Goal: Task Accomplishment & Management: Manage account settings

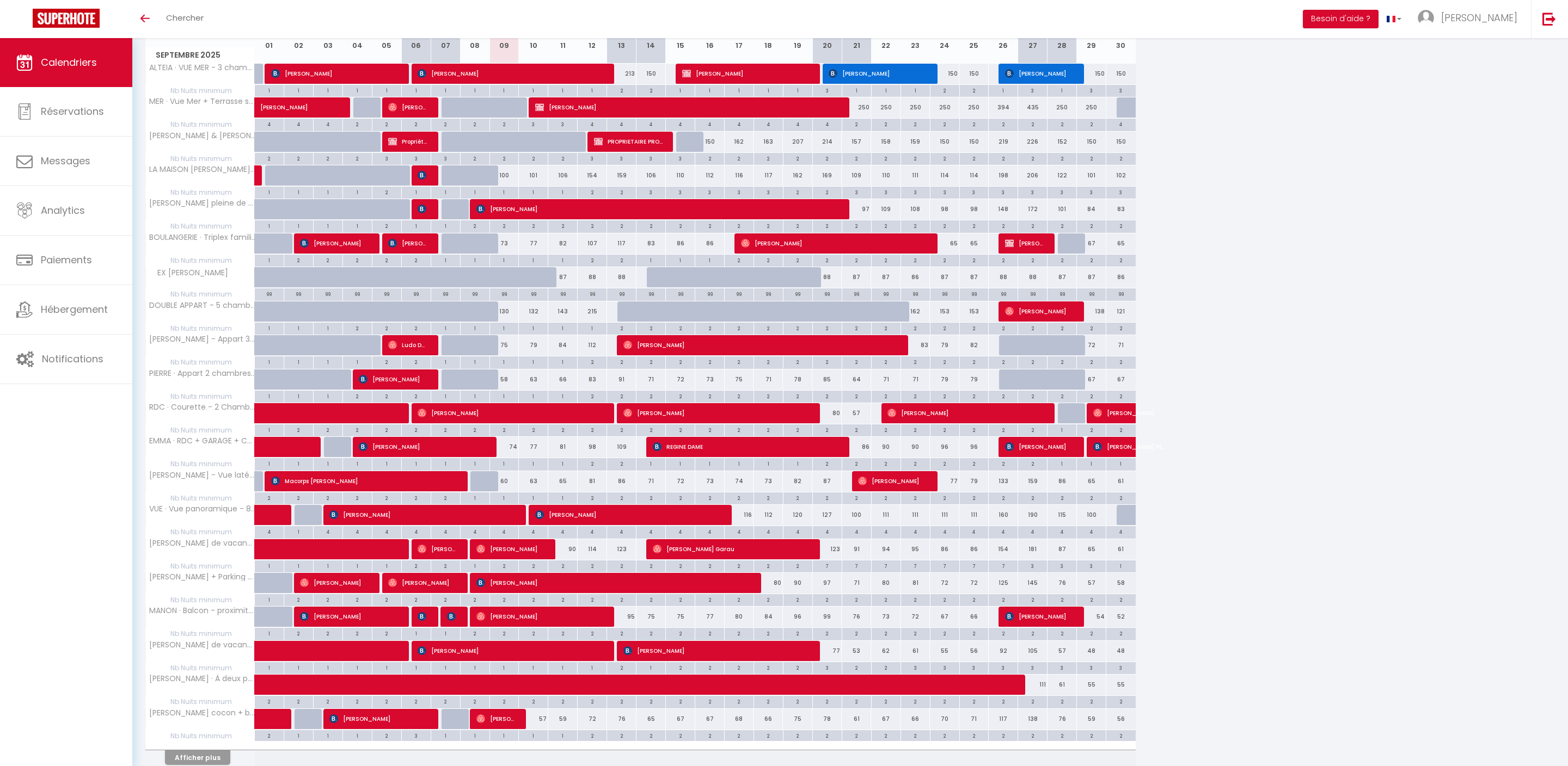
scroll to position [167, 0]
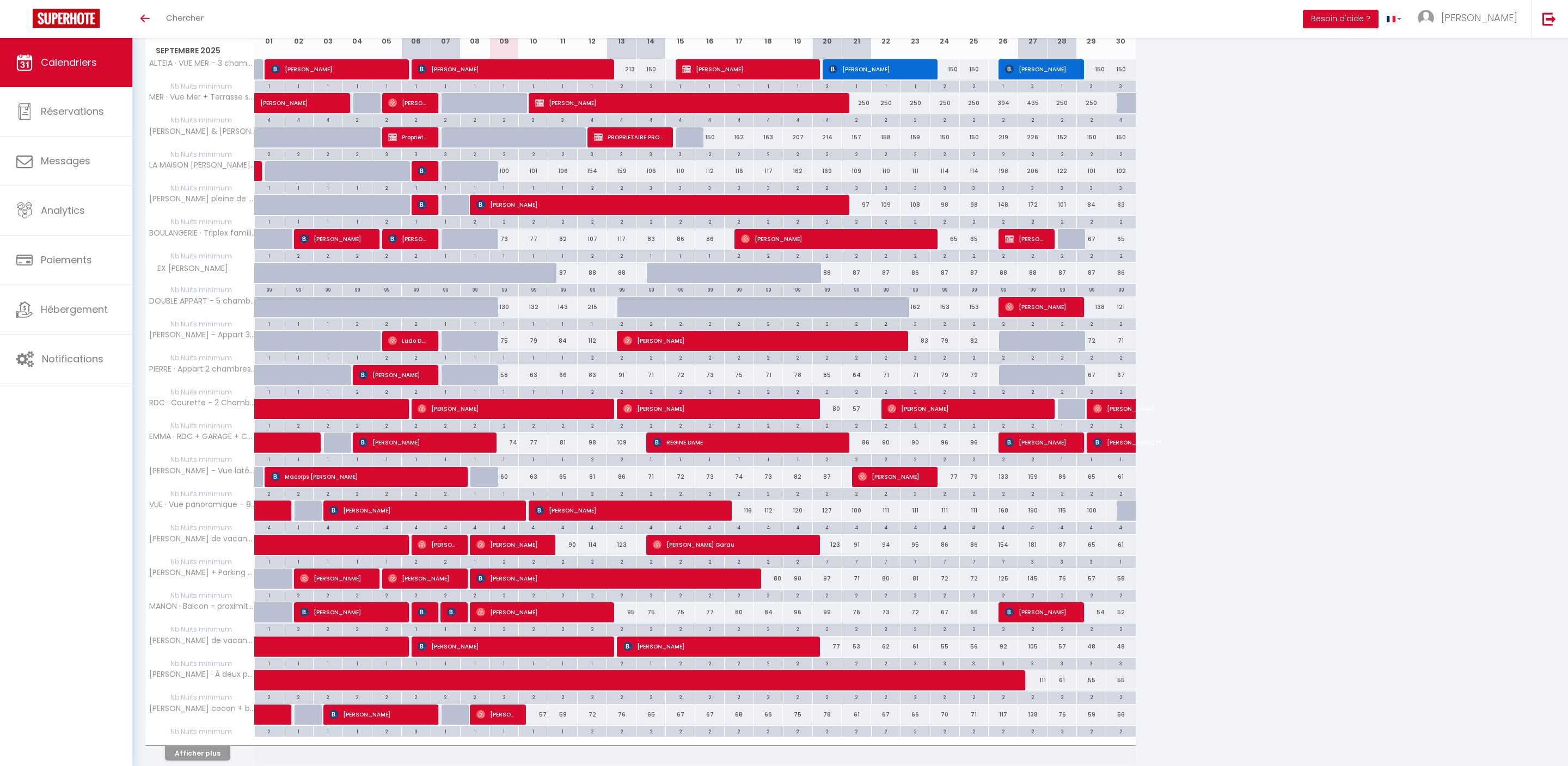
click at [599, 363] on div "2" at bounding box center [592, 357] width 29 height 10
type input "2"
type input "Ven 12 Septembre 2025"
type input "[DATE]"
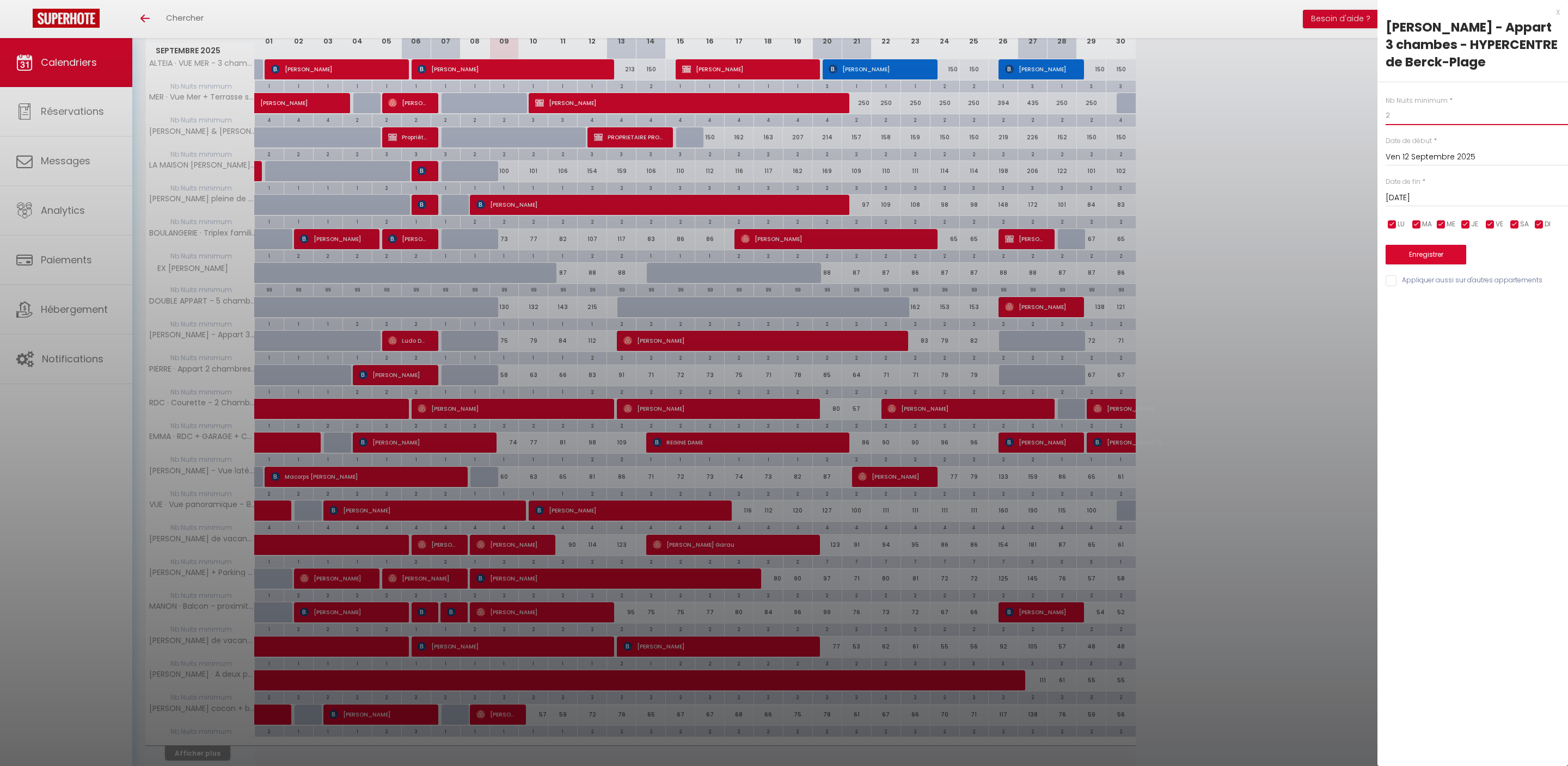
click at [1441, 125] on input "2" at bounding box center [1477, 116] width 183 height 19
type input "1"
click at [1430, 265] on button "Enregistrer" at bounding box center [1426, 254] width 80 height 19
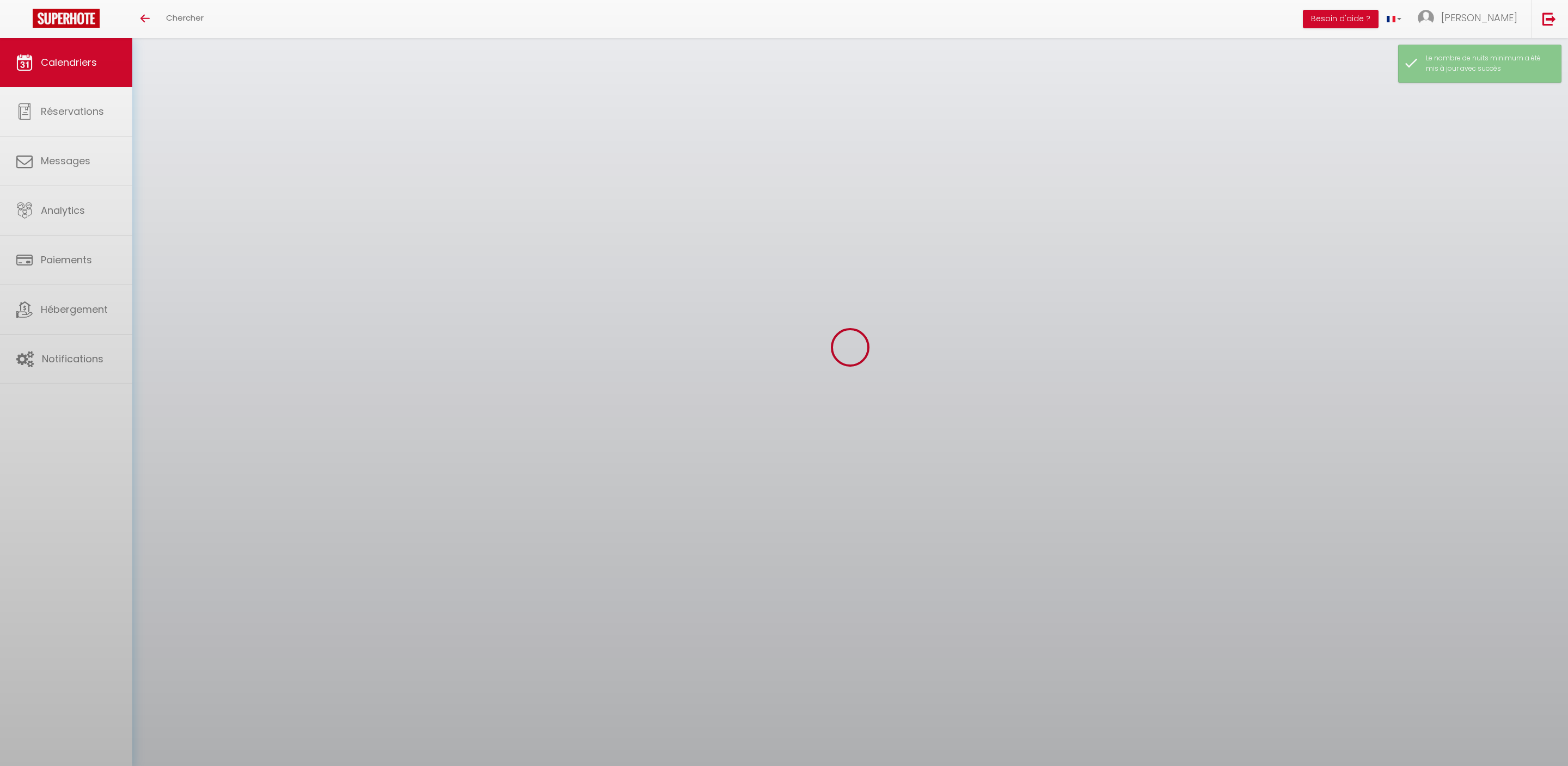
scroll to position [38, 0]
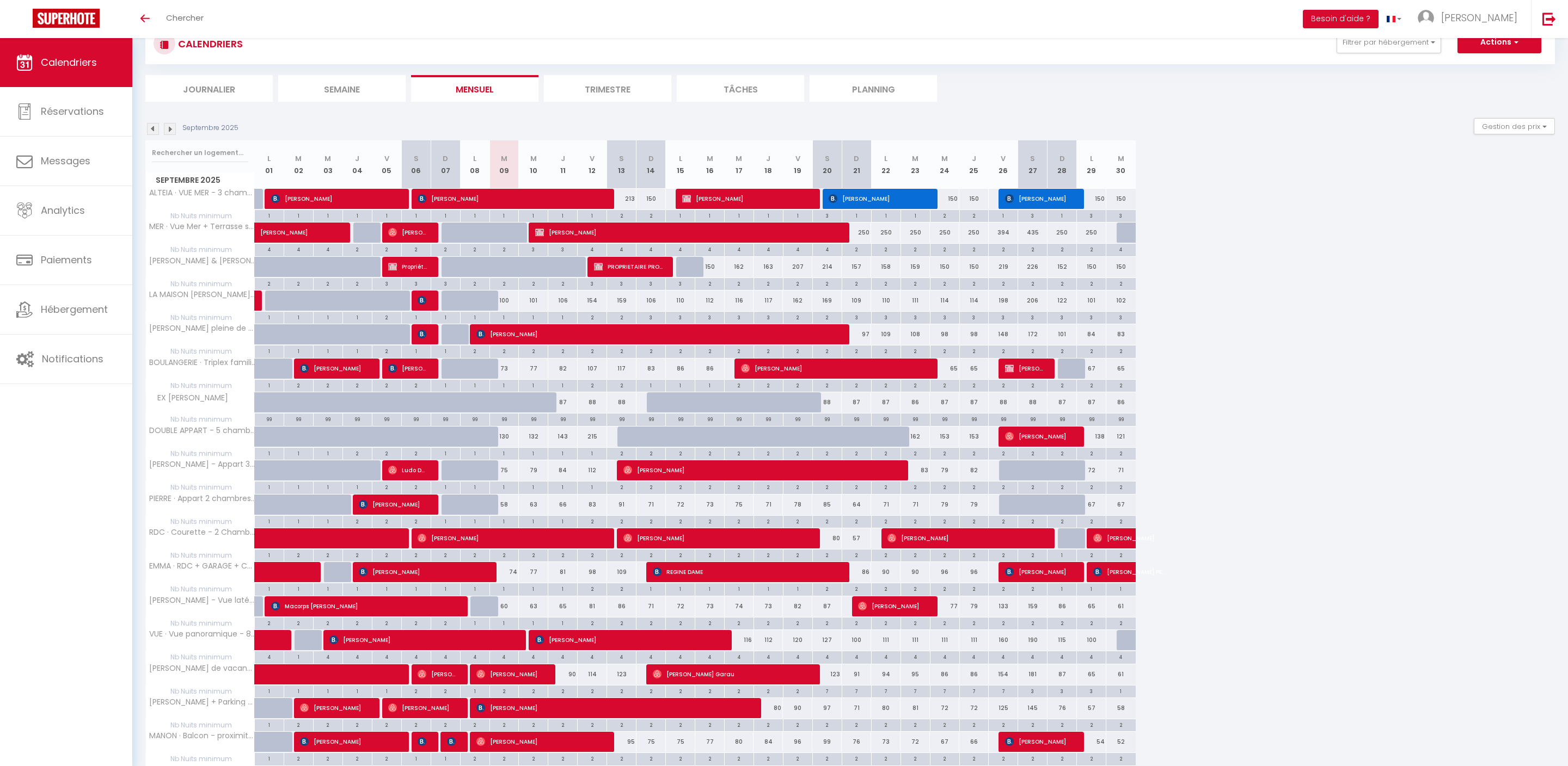
click at [167, 131] on img at bounding box center [170, 129] width 12 height 12
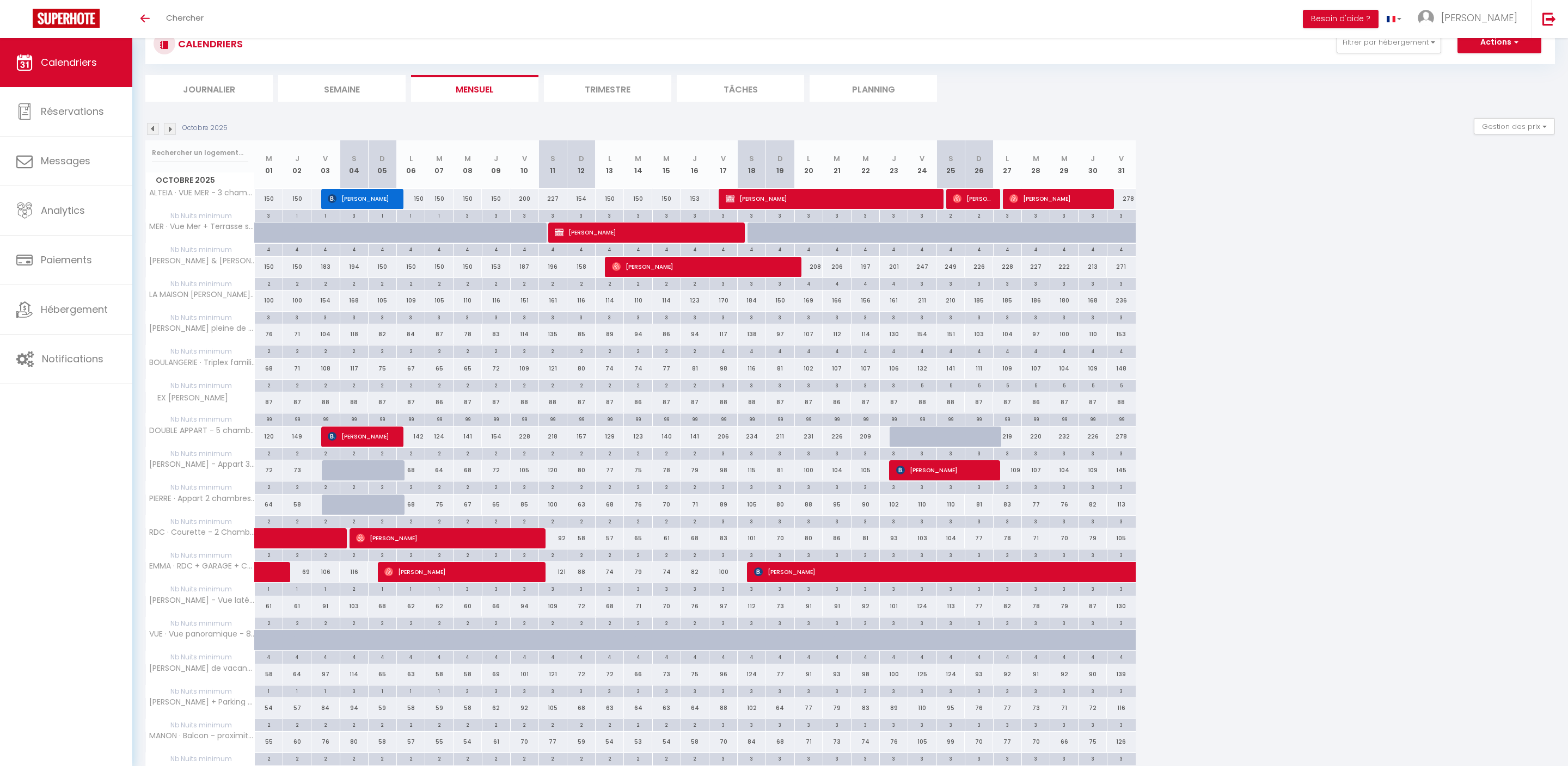
click at [173, 135] on img at bounding box center [170, 129] width 12 height 12
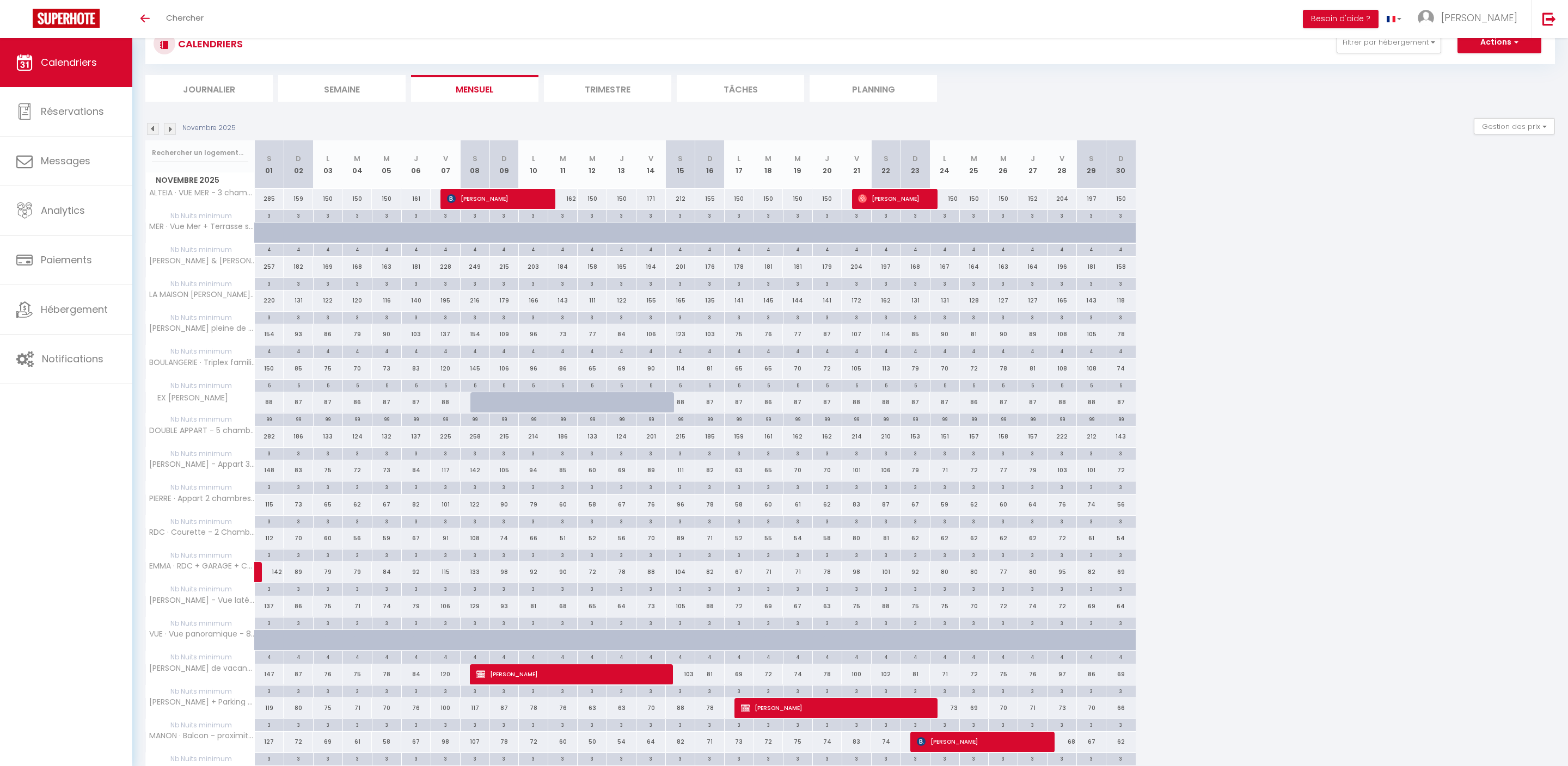
click at [173, 135] on img at bounding box center [170, 129] width 12 height 12
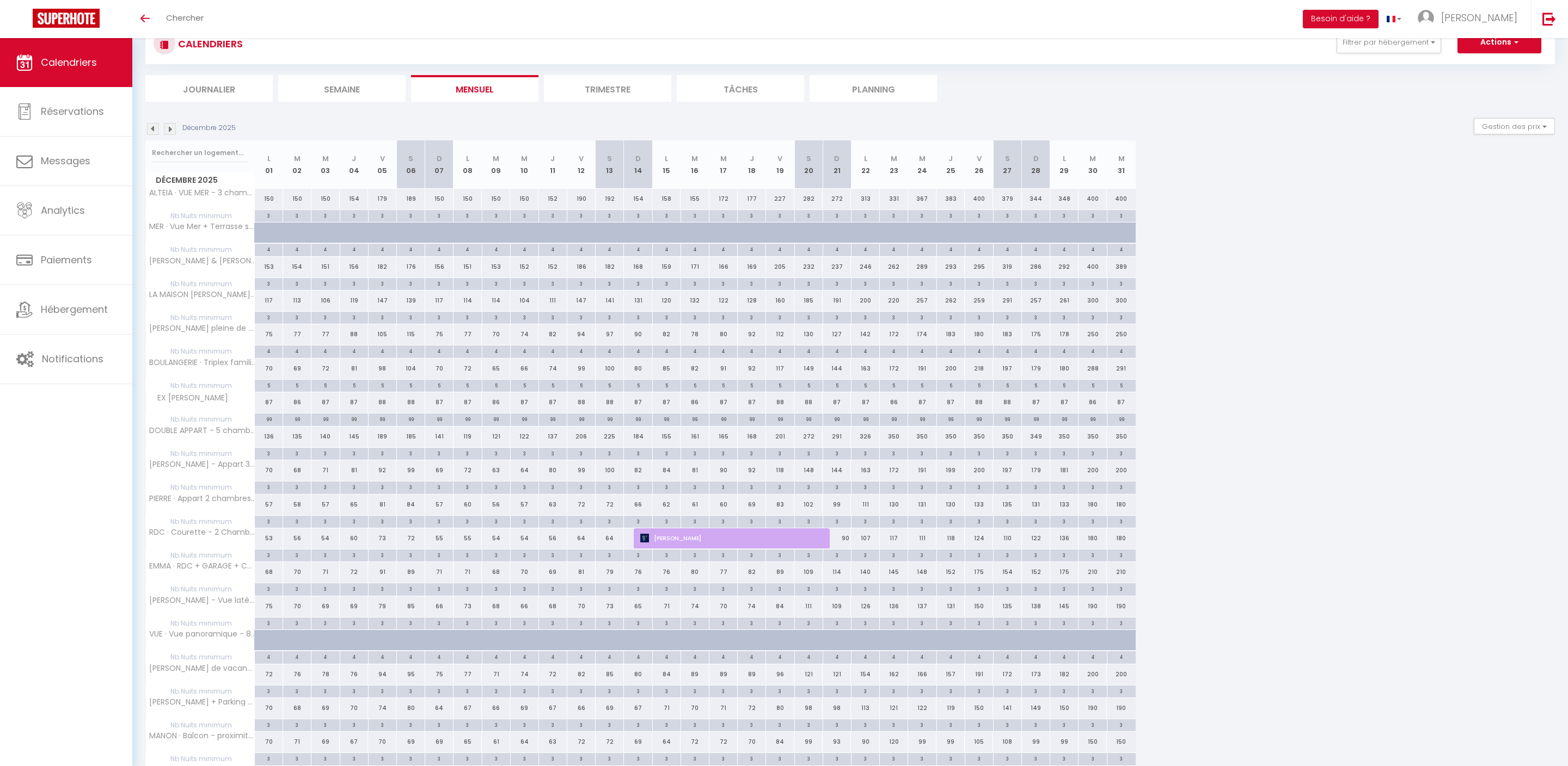
click at [152, 131] on img at bounding box center [153, 129] width 12 height 12
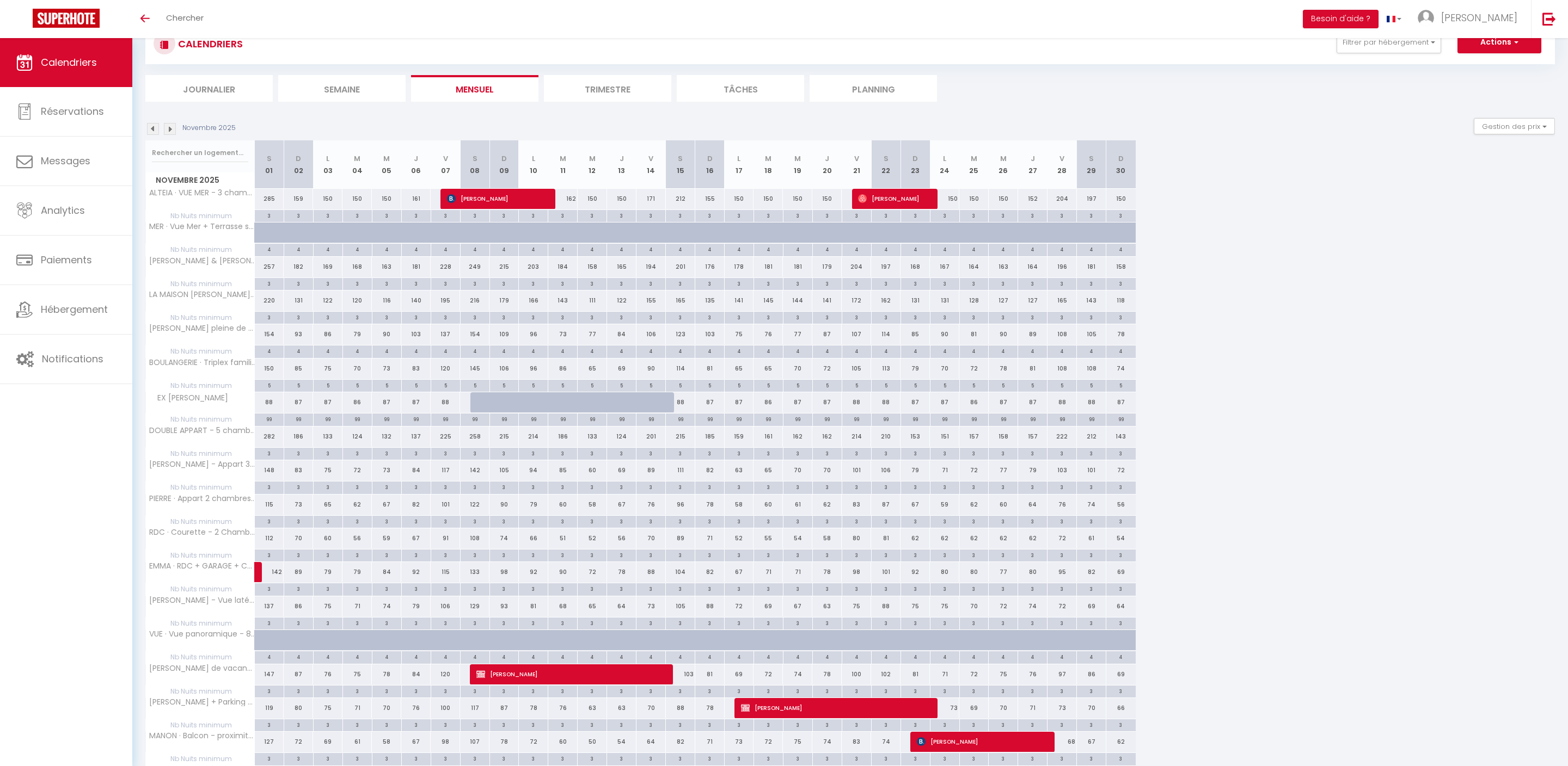
click at [152, 131] on img at bounding box center [153, 129] width 12 height 12
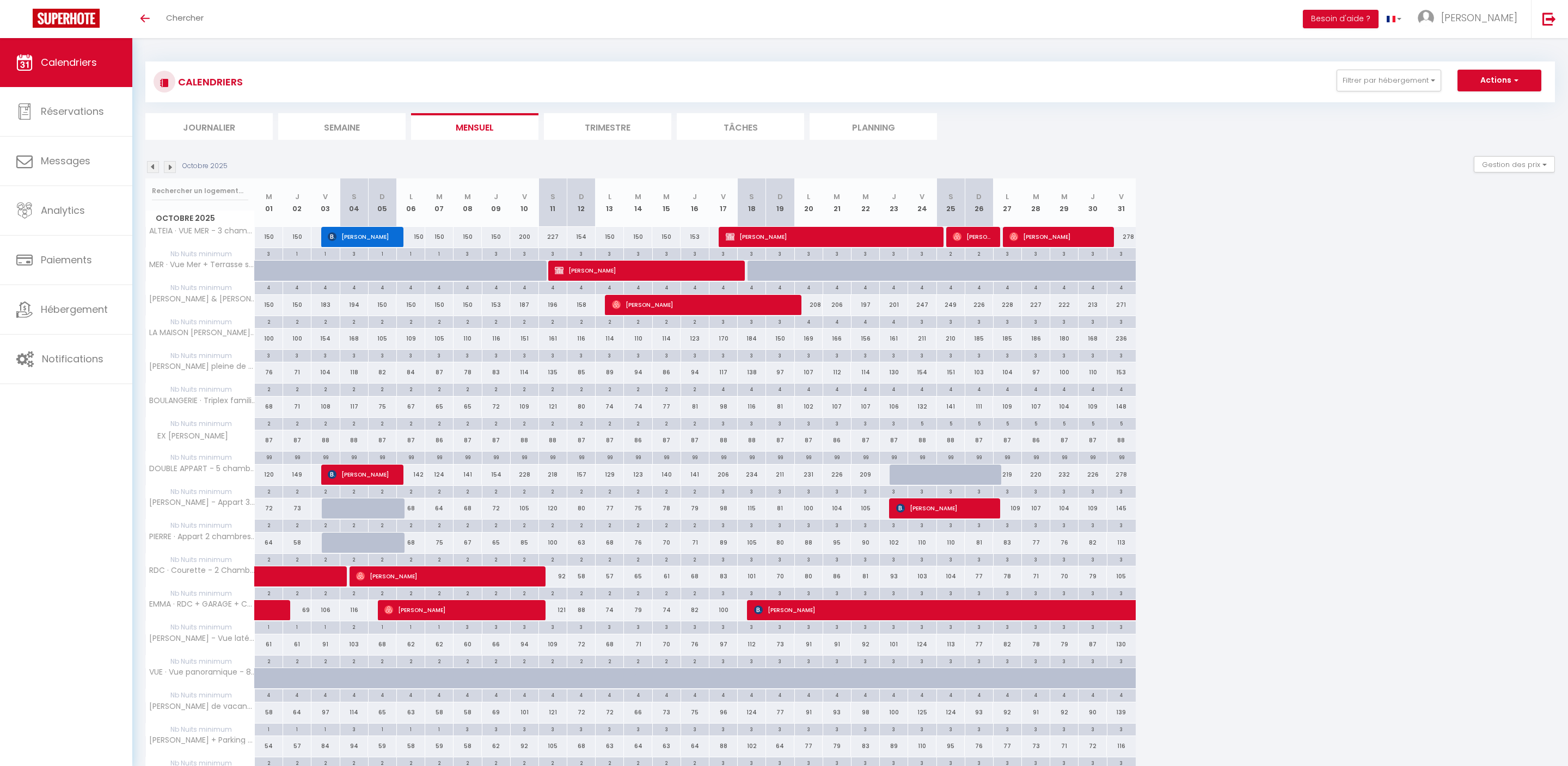
scroll to position [0, 0]
click at [152, 169] on img at bounding box center [153, 167] width 12 height 12
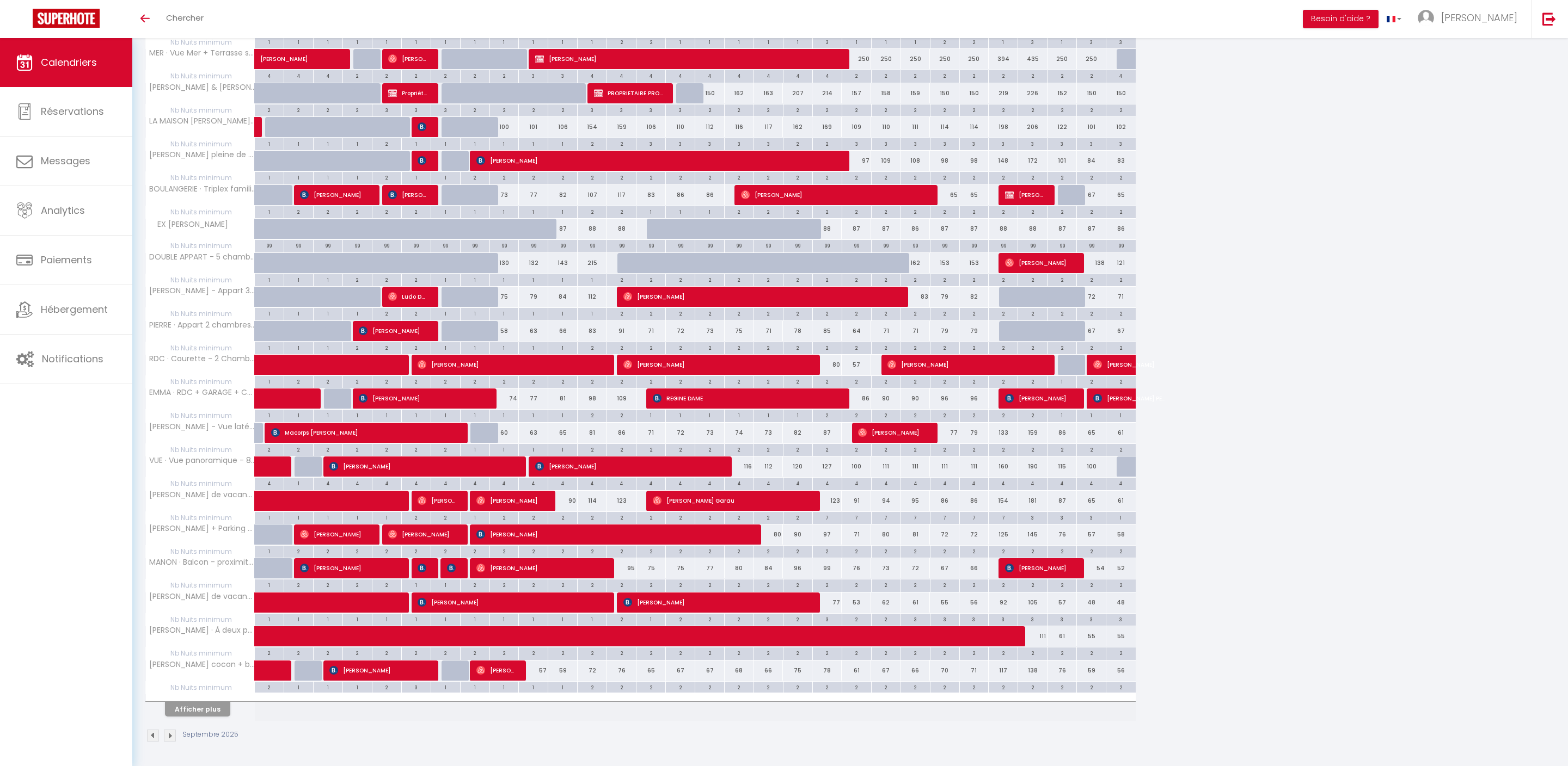
scroll to position [287, 0]
click at [208, 702] on button "Afficher plus" at bounding box center [197, 709] width 65 height 15
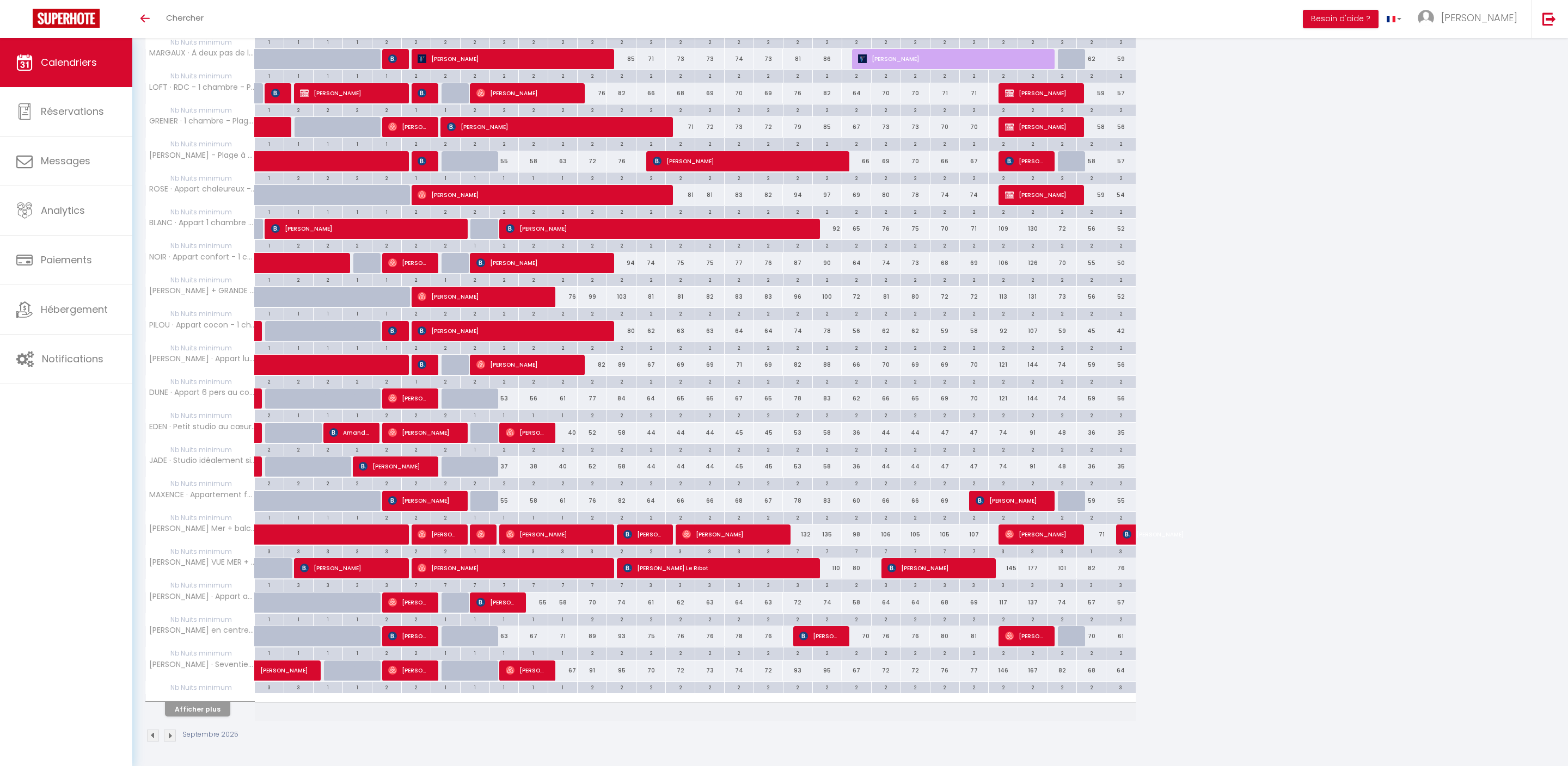
scroll to position [1017, 0]
click at [214, 702] on button "Afficher plus" at bounding box center [197, 709] width 65 height 15
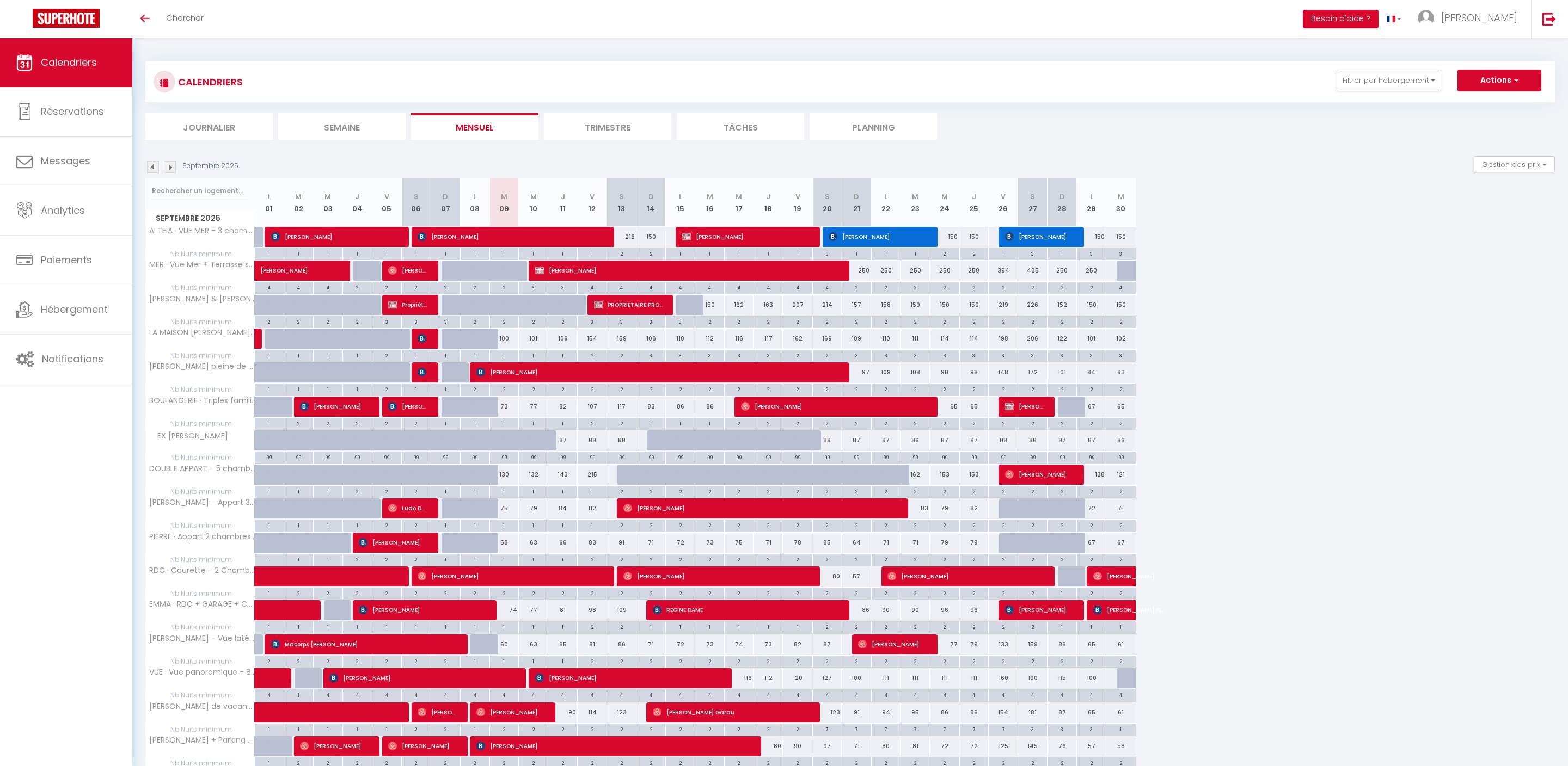
scroll to position [0, 0]
click at [80, 124] on link "Réservations" at bounding box center [66, 111] width 132 height 49
select select "not_cancelled"
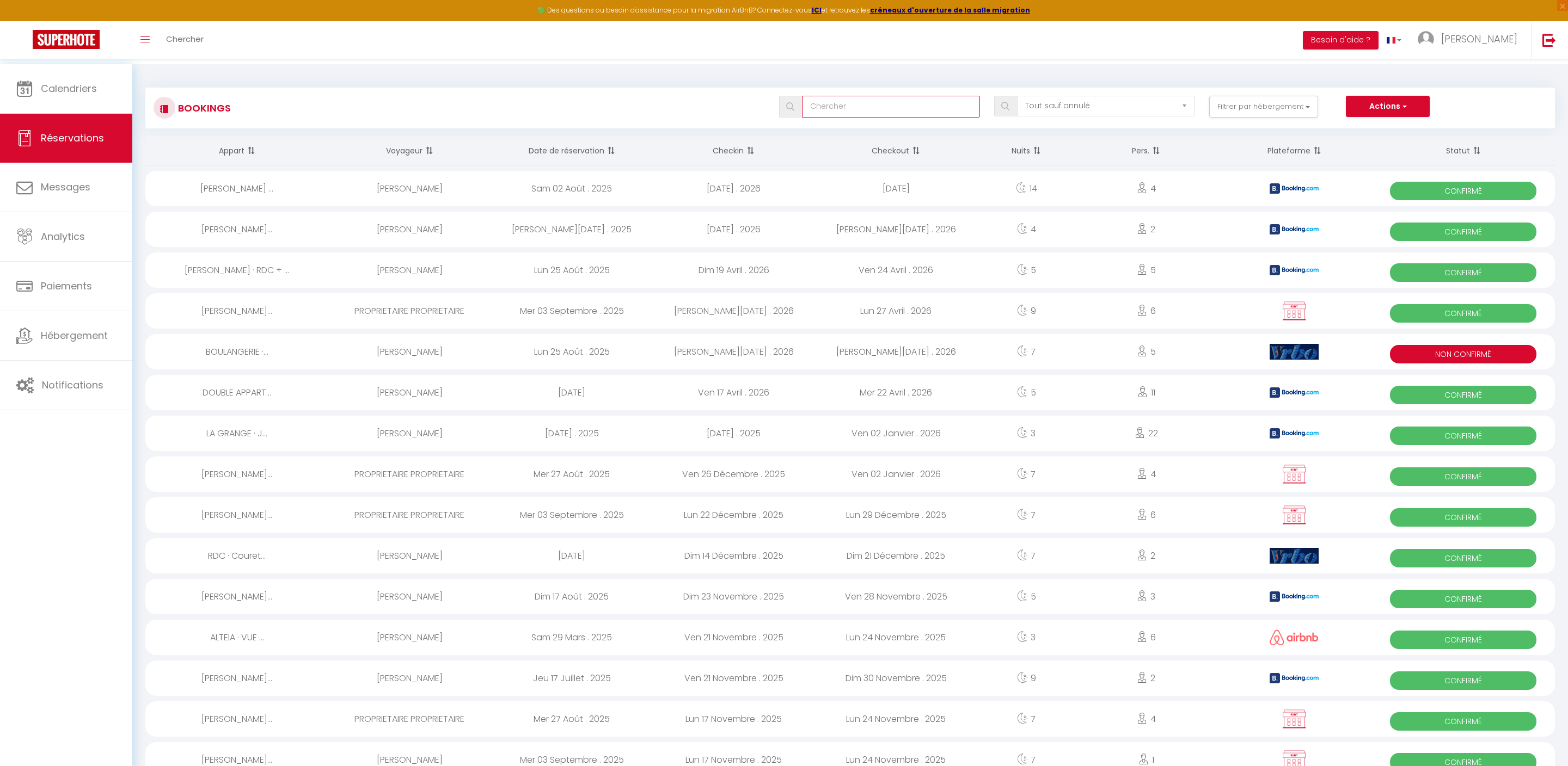
click at [808, 111] on input "text" at bounding box center [891, 106] width 178 height 22
type input "facadiers"
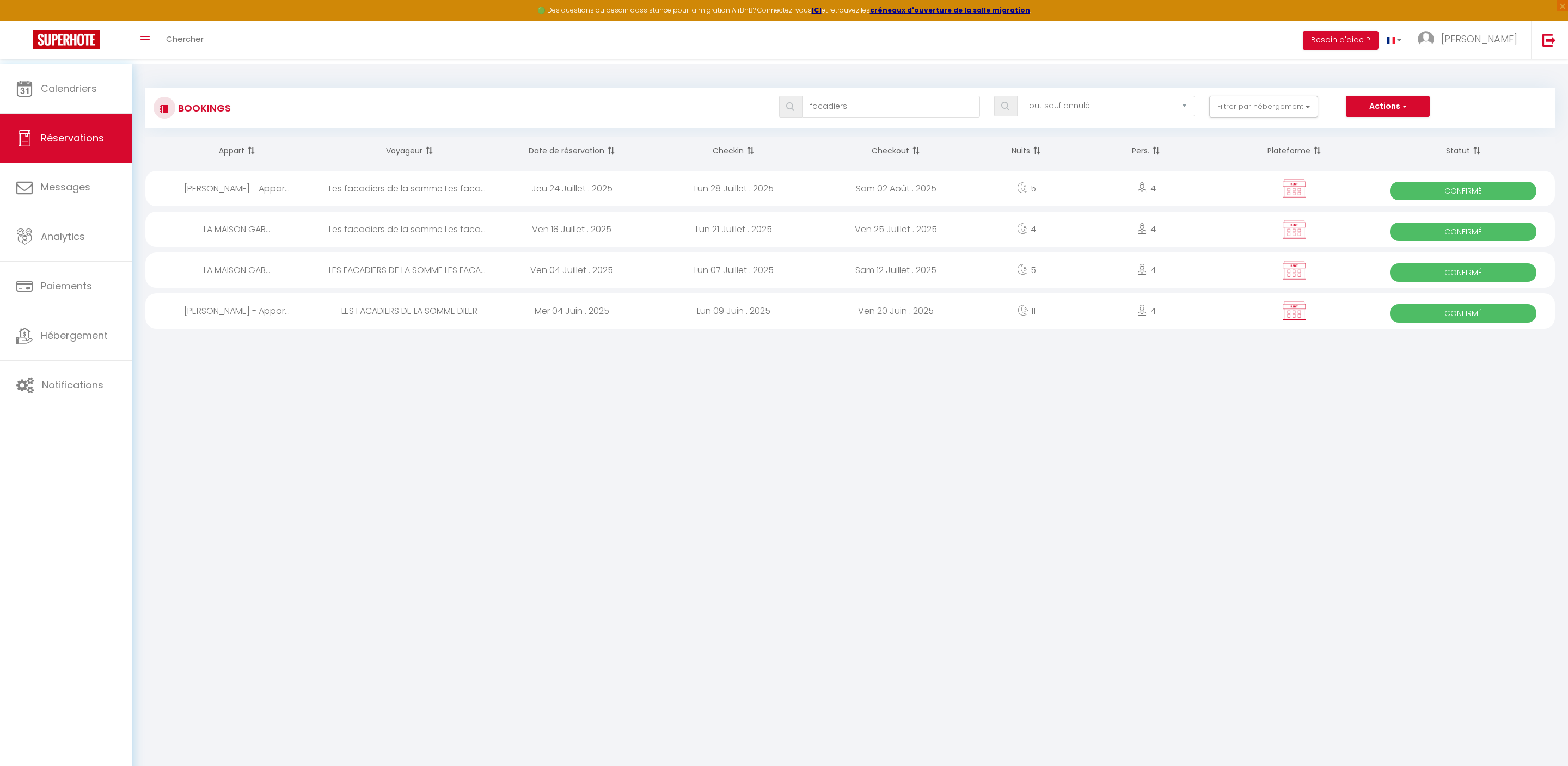
click at [421, 199] on div "Les facadiers de la somme Les facadiers de la somme" at bounding box center [410, 189] width 163 height 35
select select "OK"
select select "0"
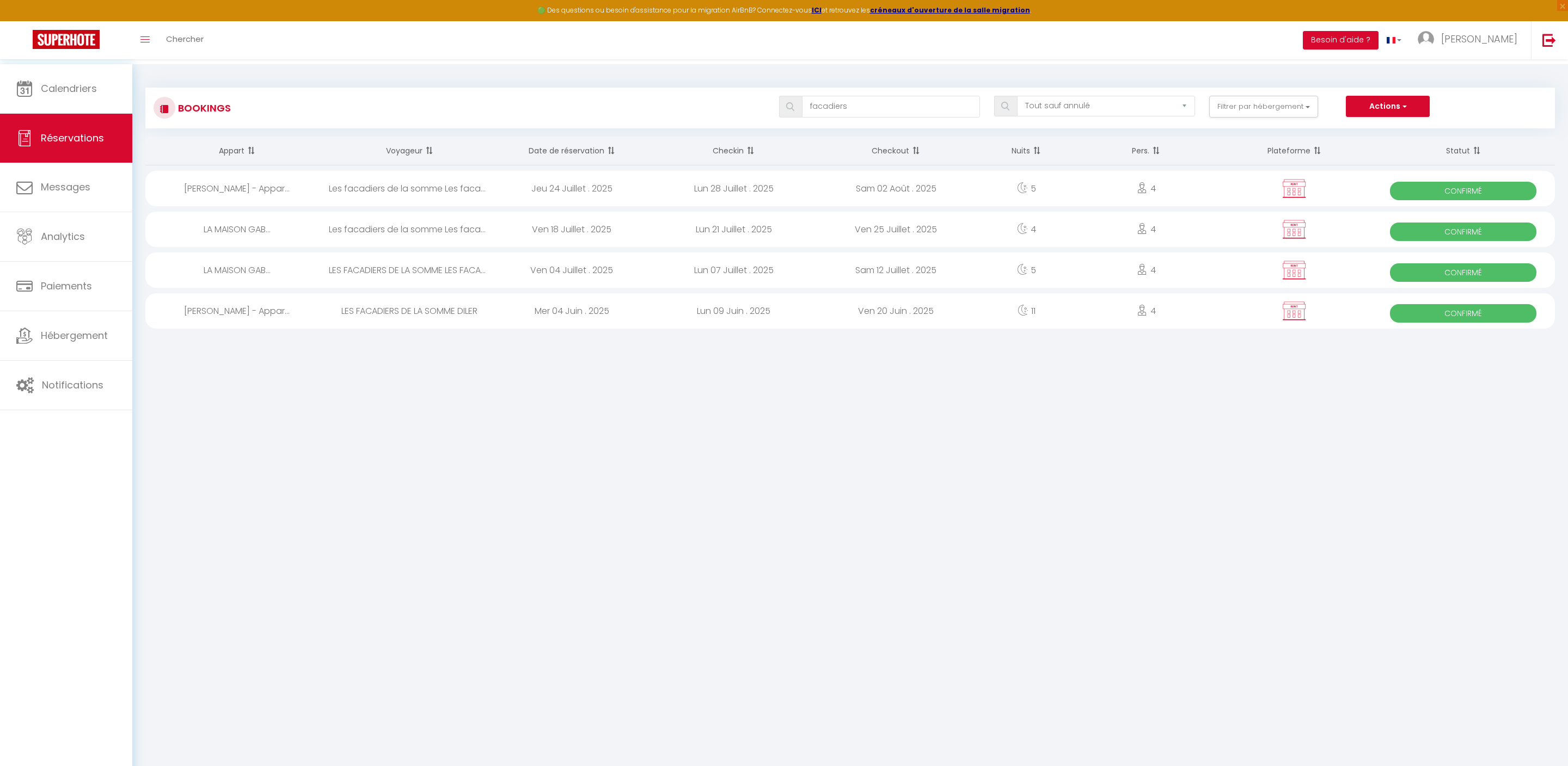
select select "1"
select select
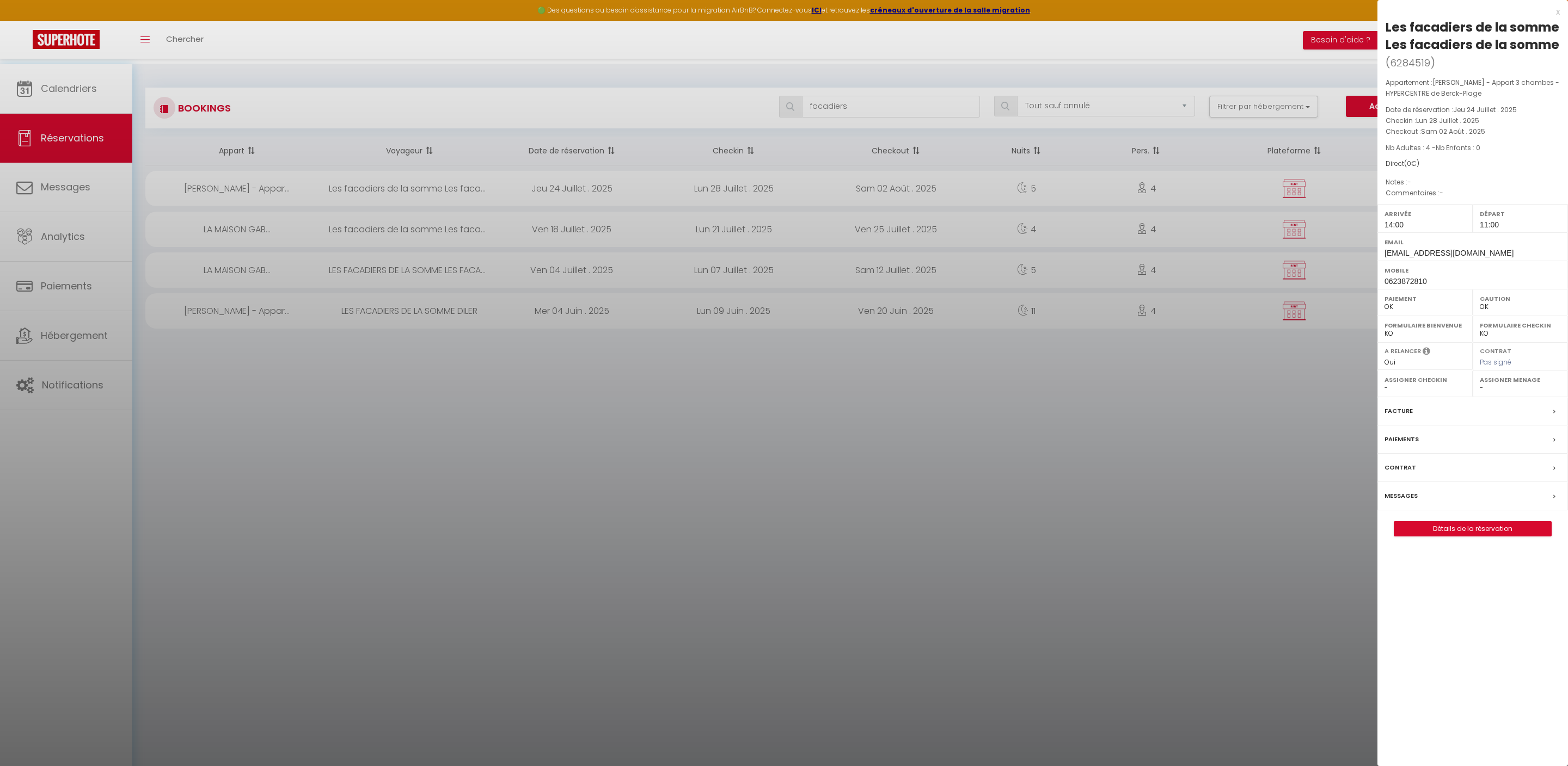
click at [414, 235] on div at bounding box center [784, 383] width 1568 height 766
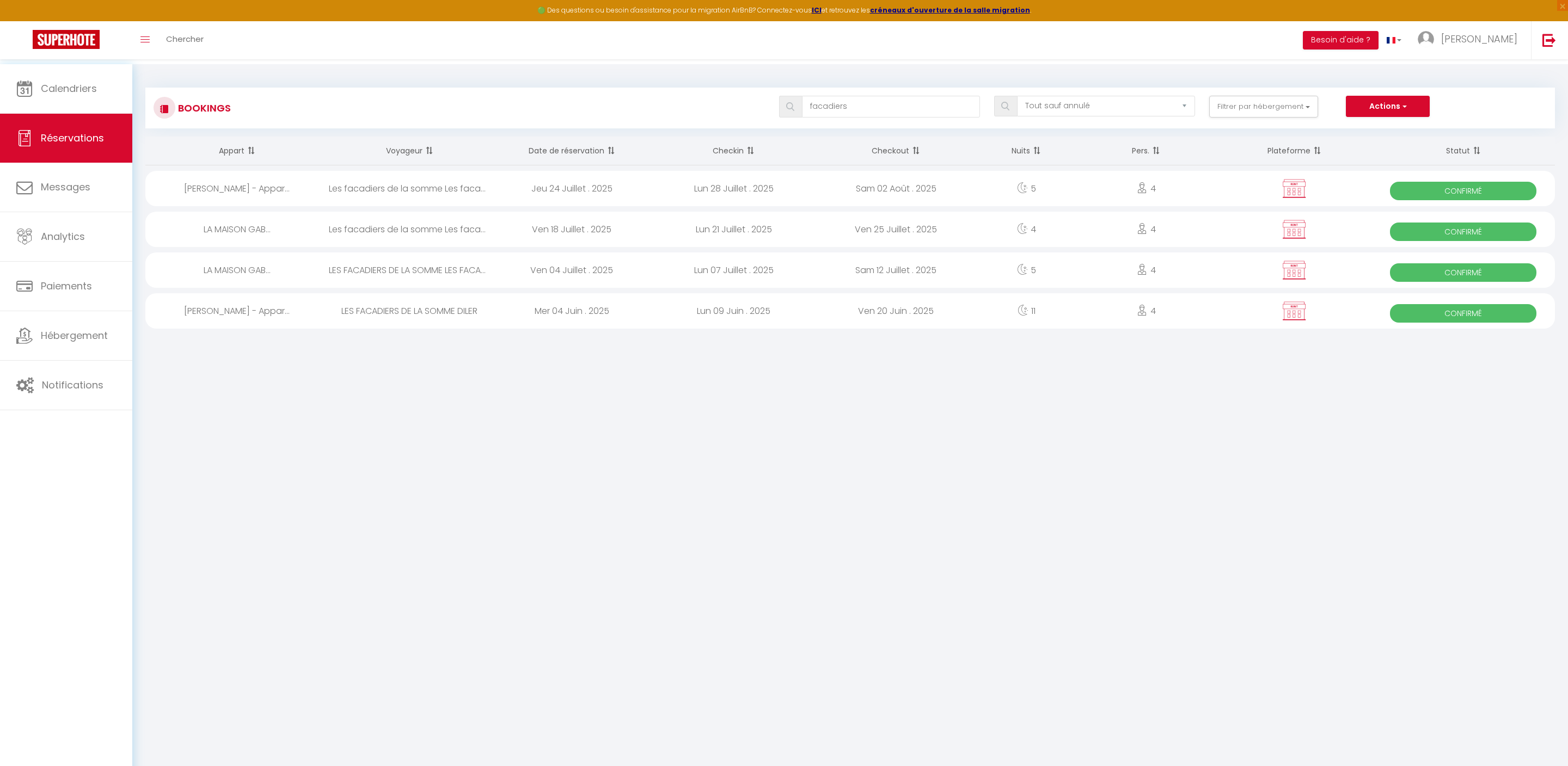
click at [414, 235] on div "Les facadiers de la somme Les facadiers de la somme" at bounding box center [410, 229] width 163 height 35
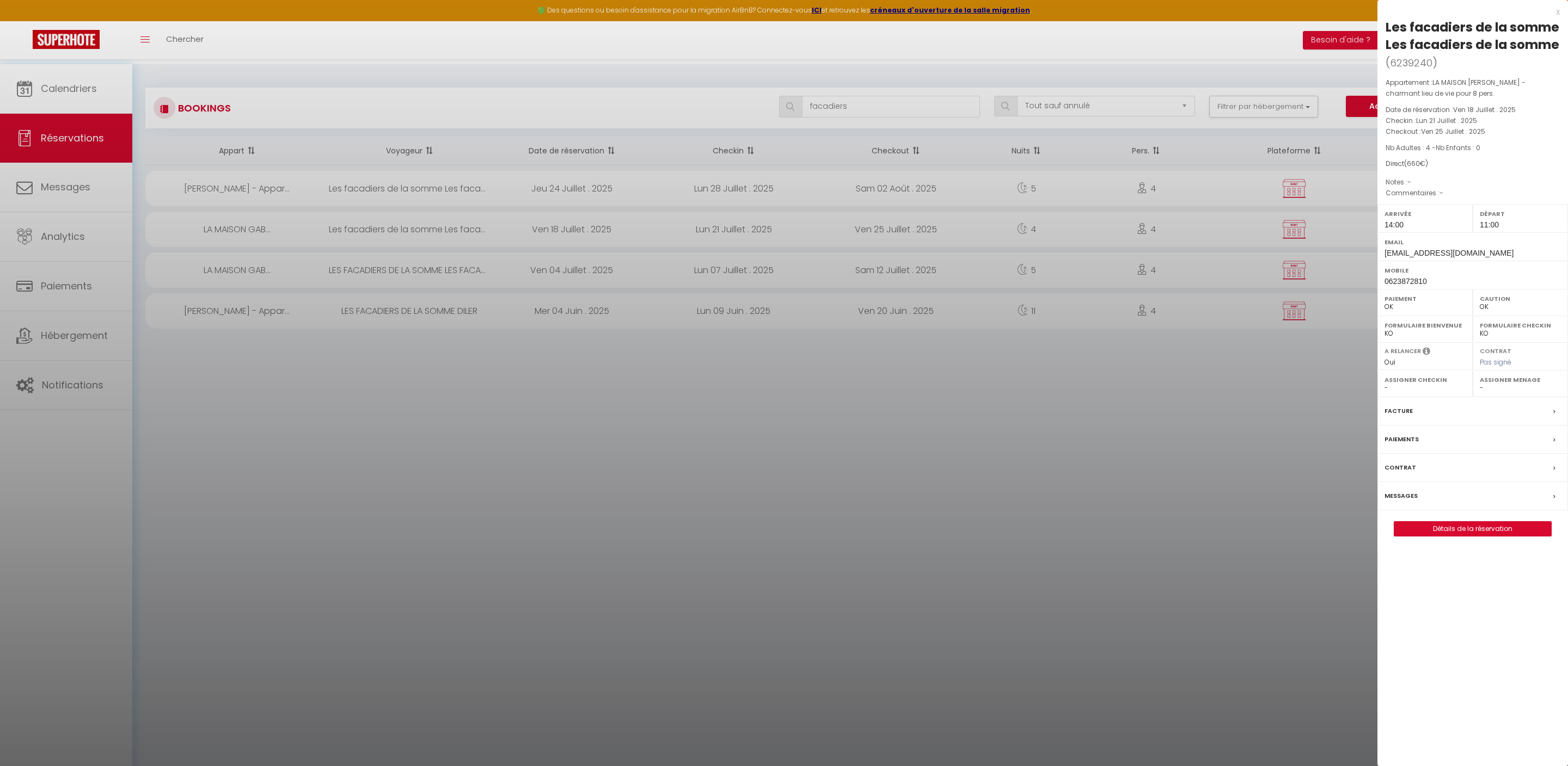
click at [431, 237] on div at bounding box center [784, 383] width 1568 height 766
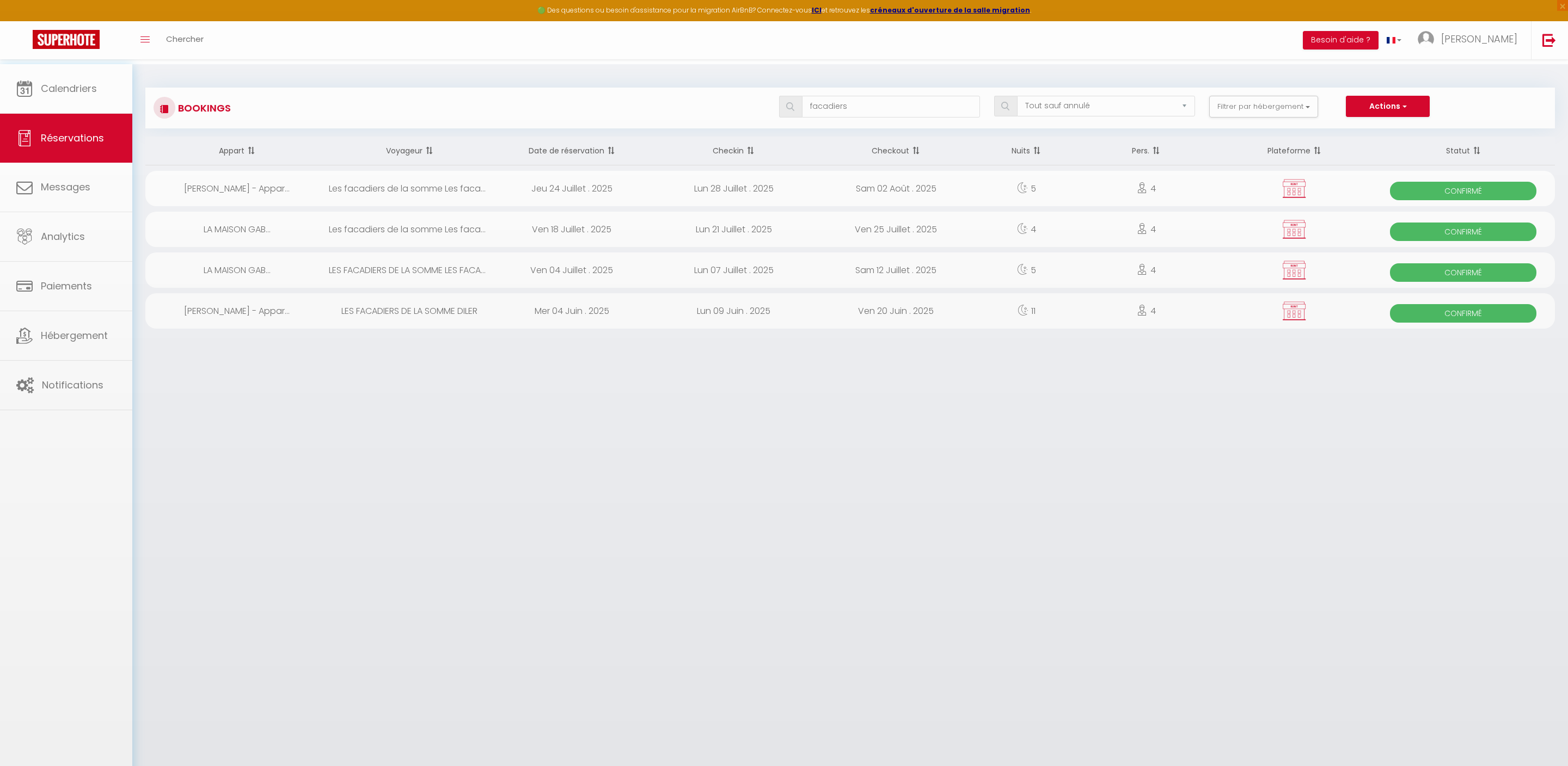
click at [431, 237] on div "Les facadiers de la somme Les facadiers de la somme" at bounding box center [410, 229] width 163 height 35
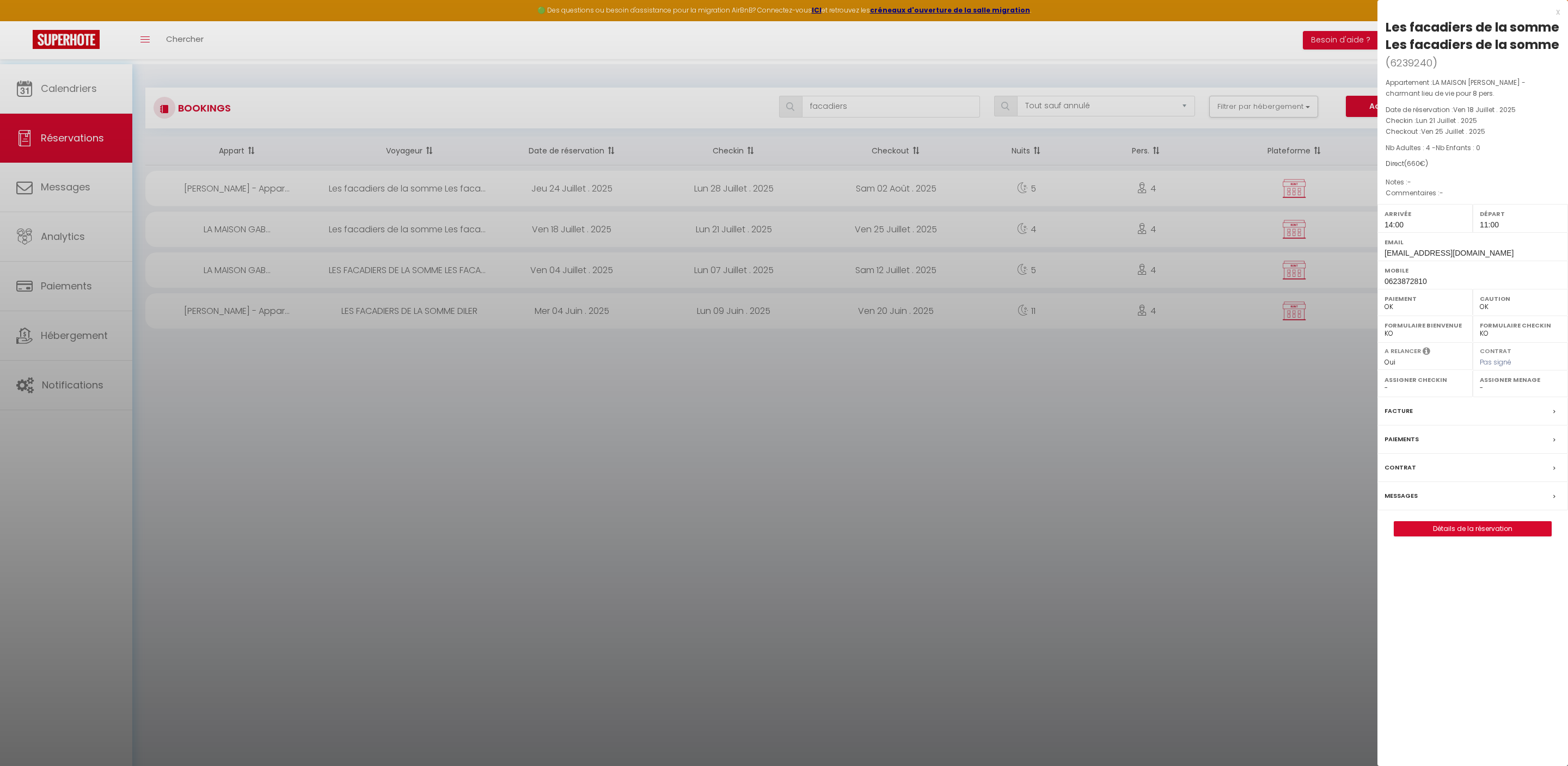
click at [1465, 536] on link "Détails de la réservation" at bounding box center [1473, 529] width 157 height 14
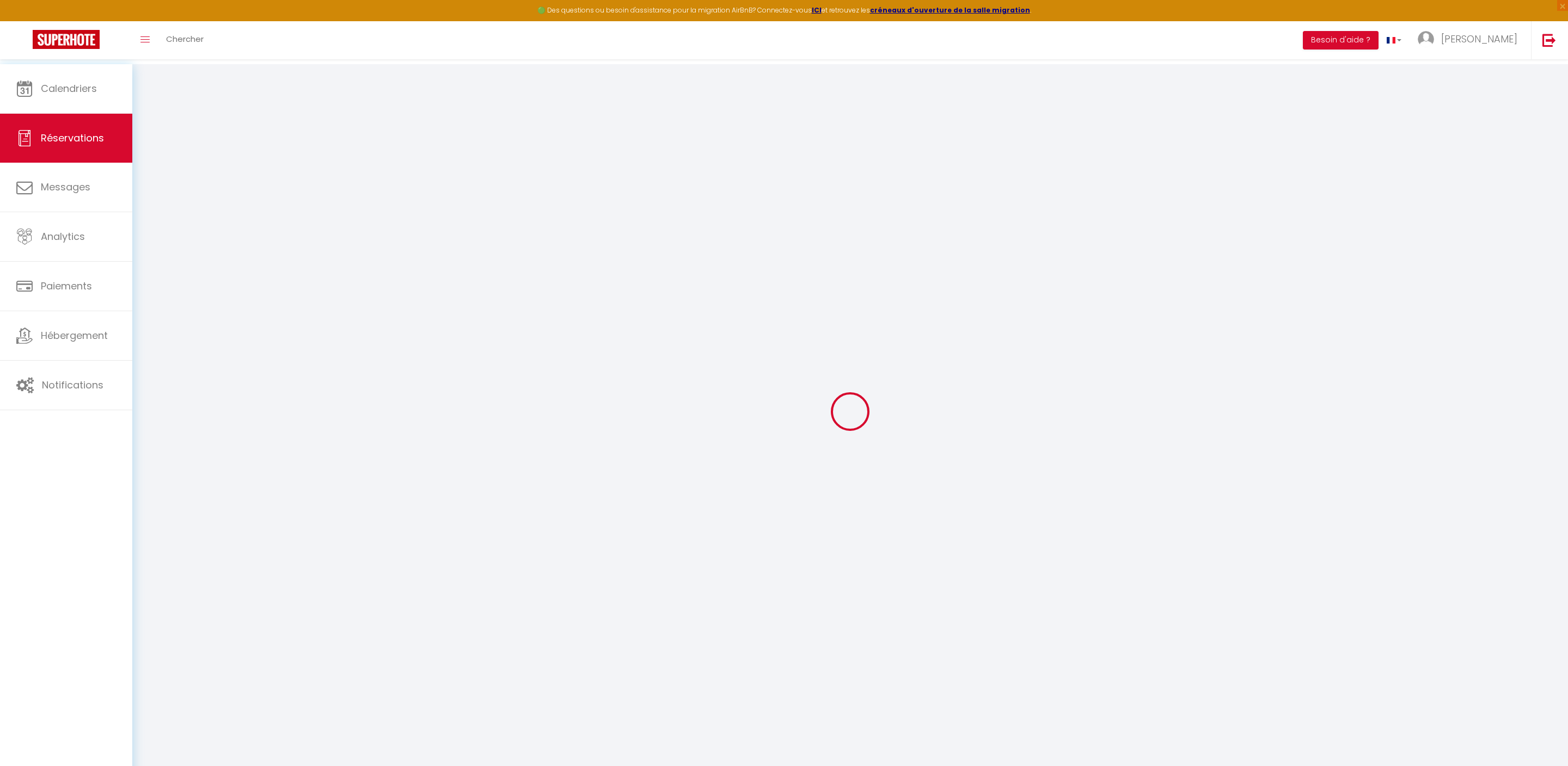
type input "Les facadiers de la somme"
type input "[EMAIL_ADDRESS][DOMAIN_NAME]"
type input "0623872810"
select select "FR"
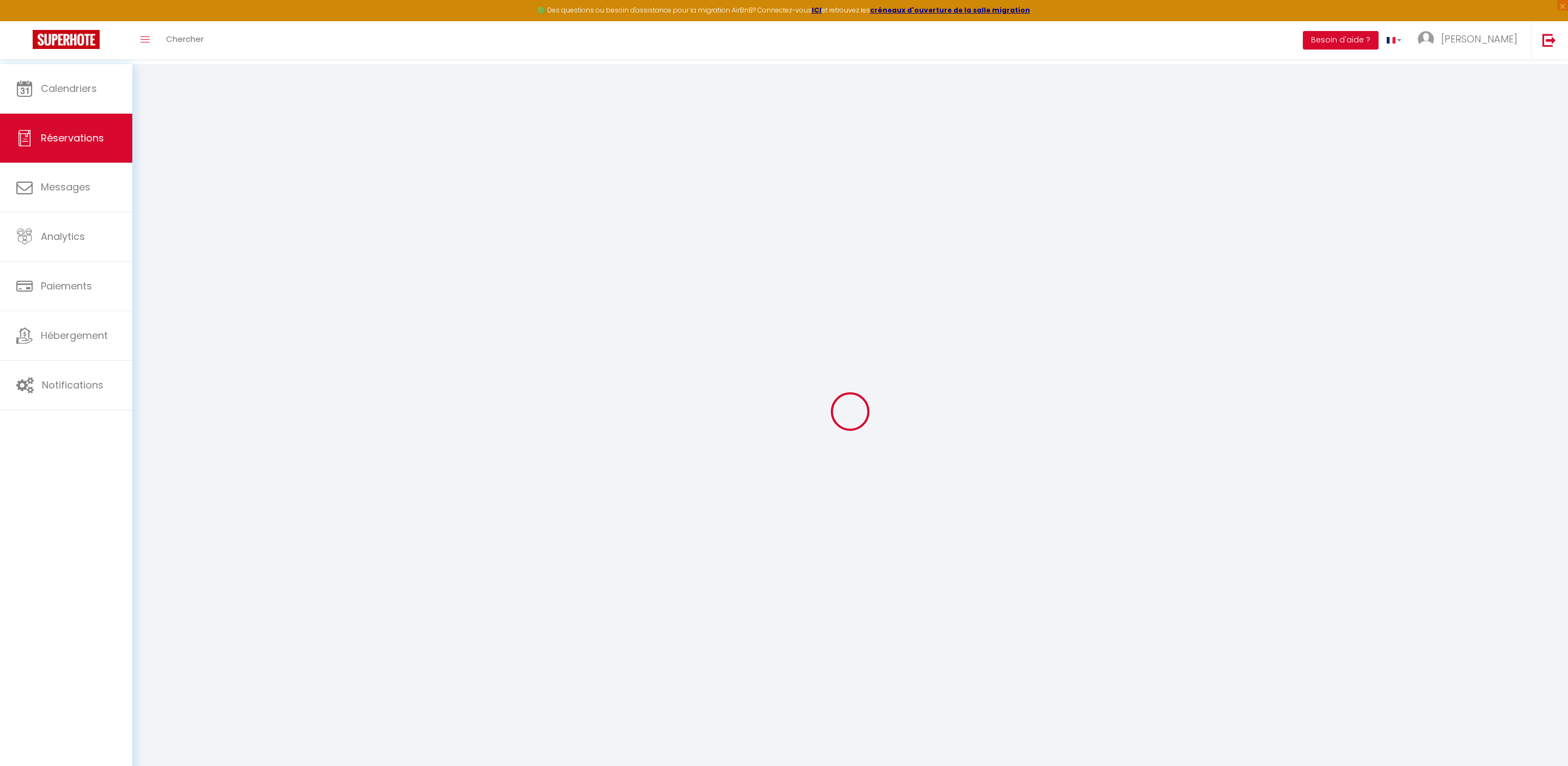
select select "42315"
select select "1"
type input "Lun 21 Juillet 2025"
select select
type input "Ven 25 Juillet 2025"
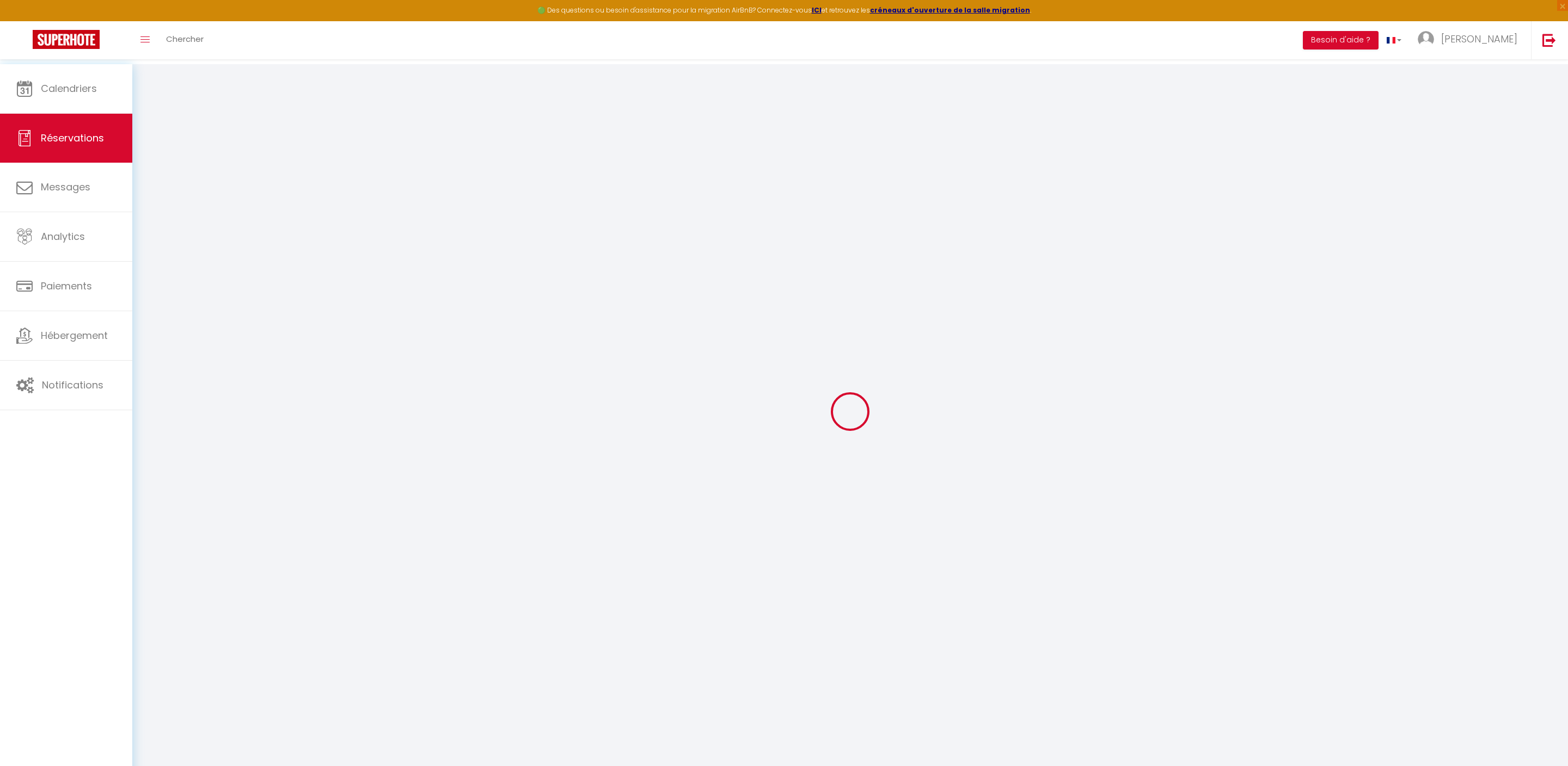
select select
type input "4"
select select "12"
select select "15"
type input "600"
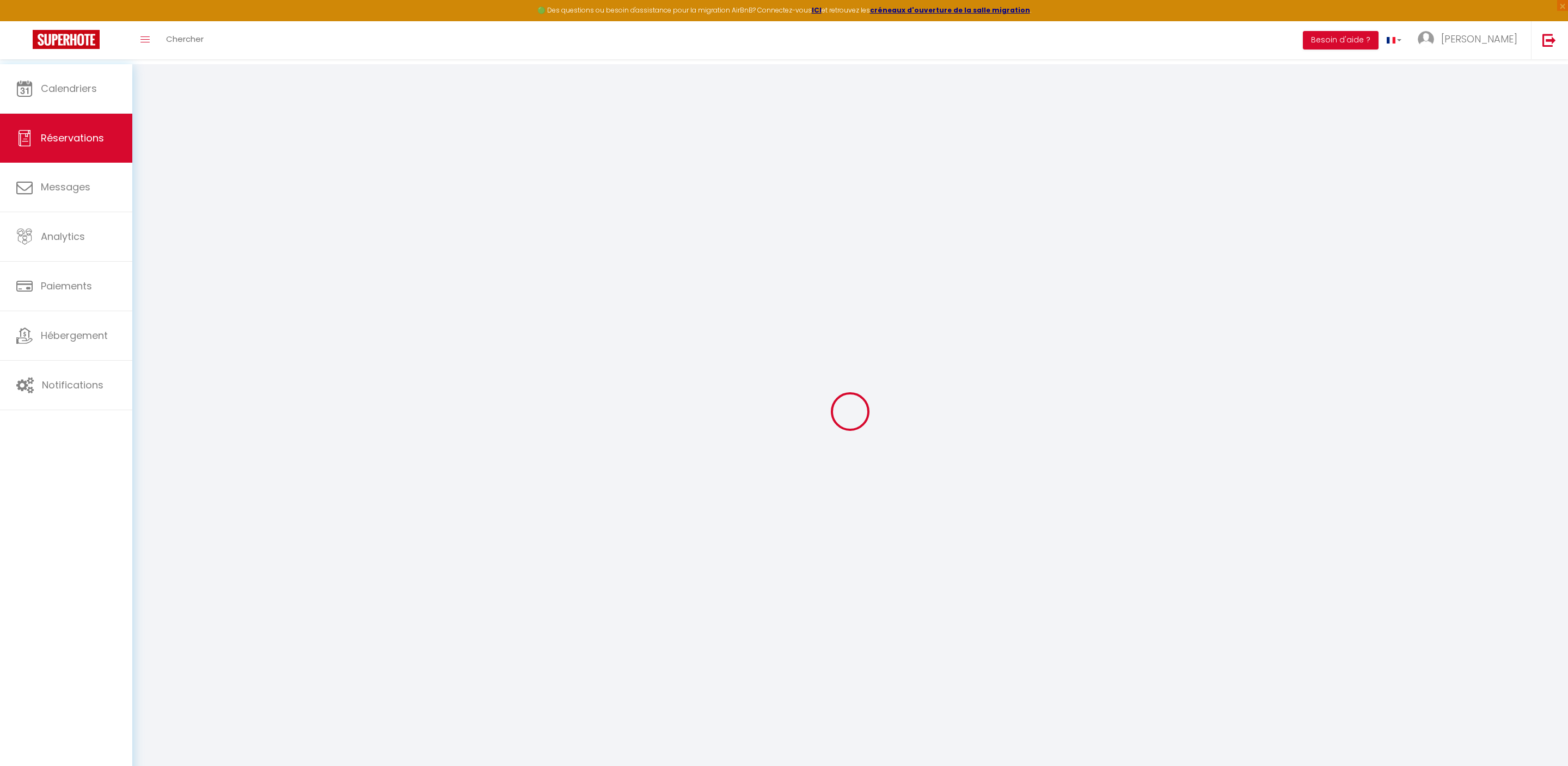
checkbox input "false"
type input "0"
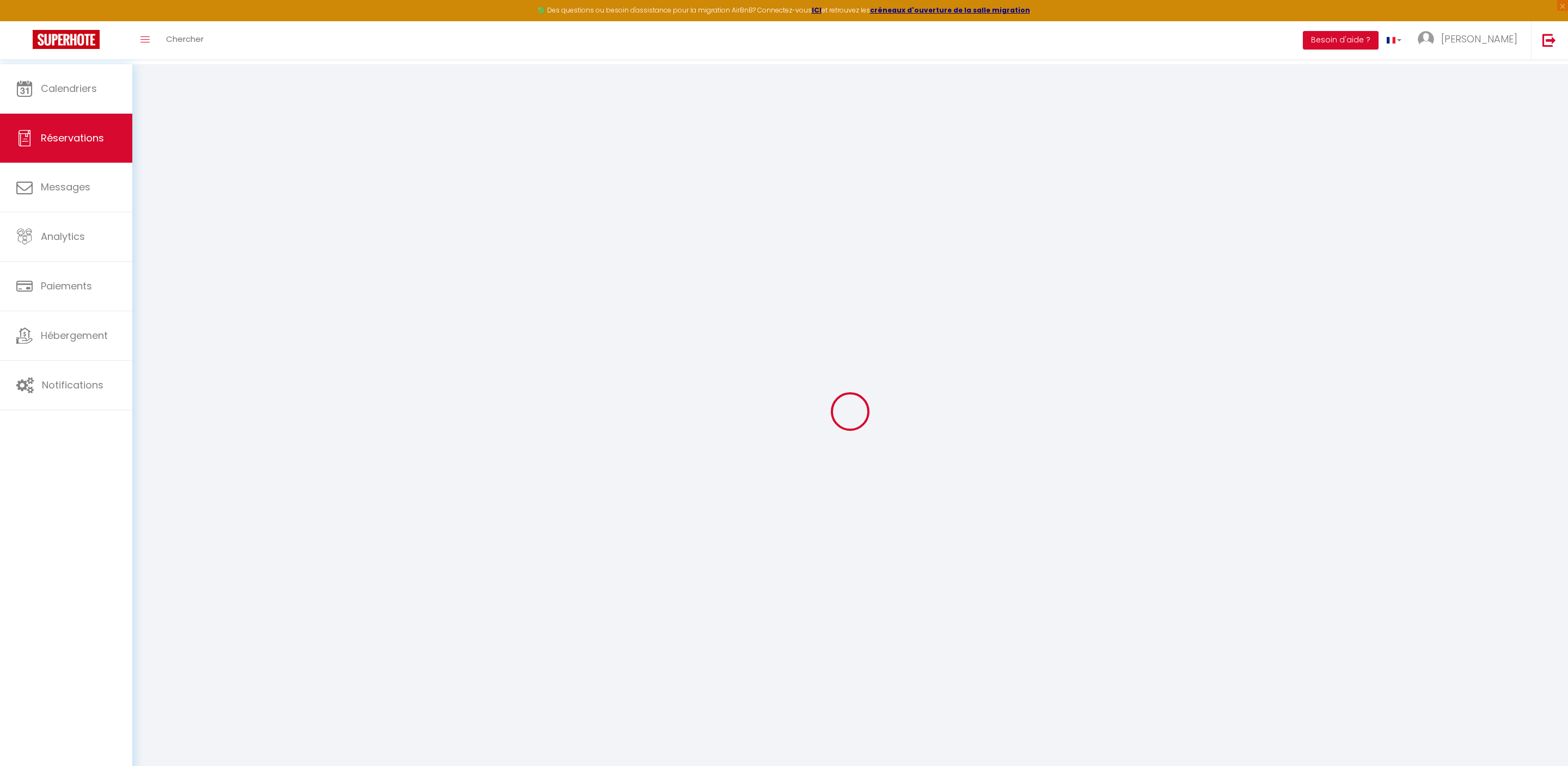
select select
checkbox input "false"
select select
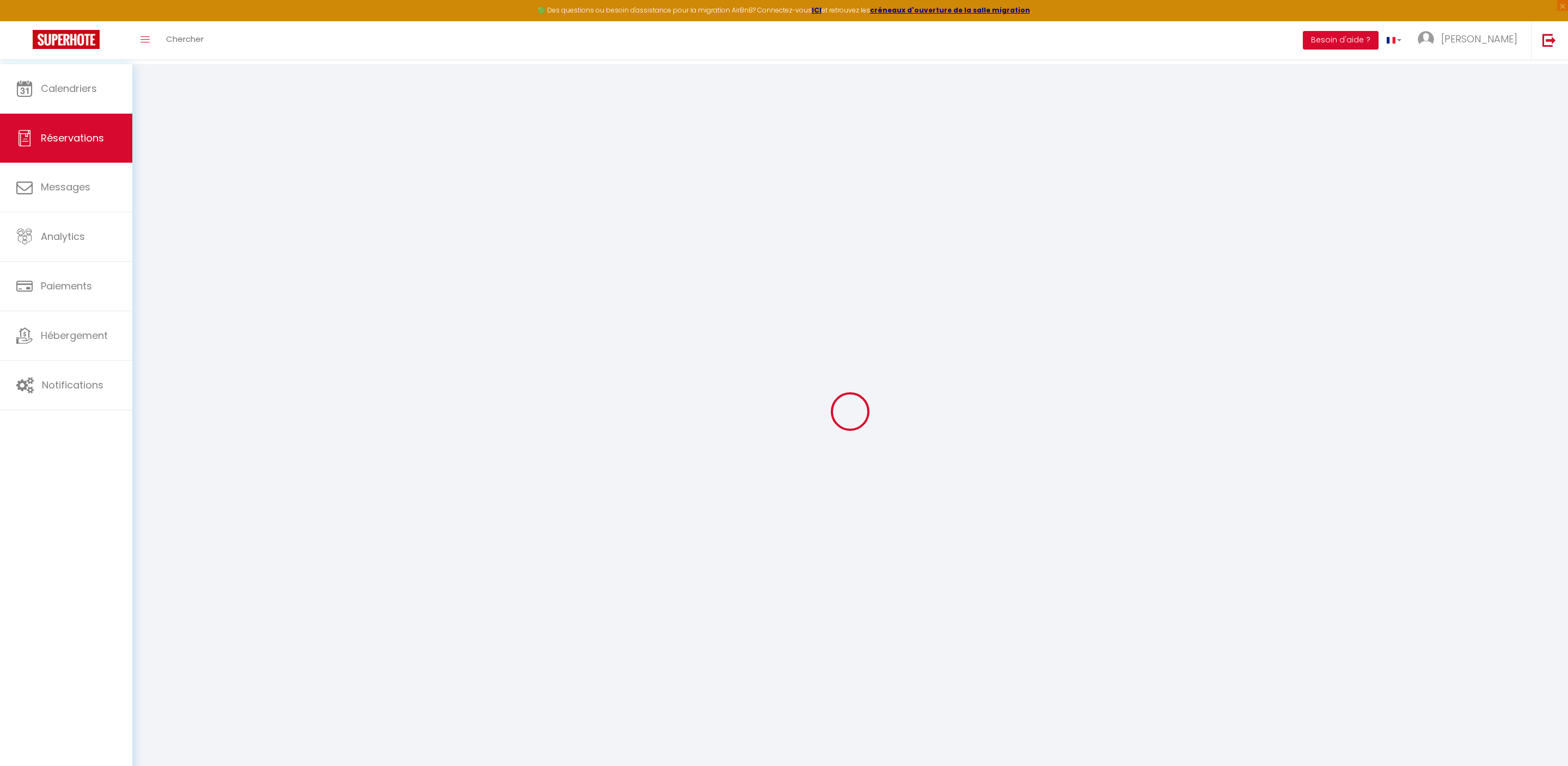
checkbox input "false"
select select
checkbox input "false"
select select
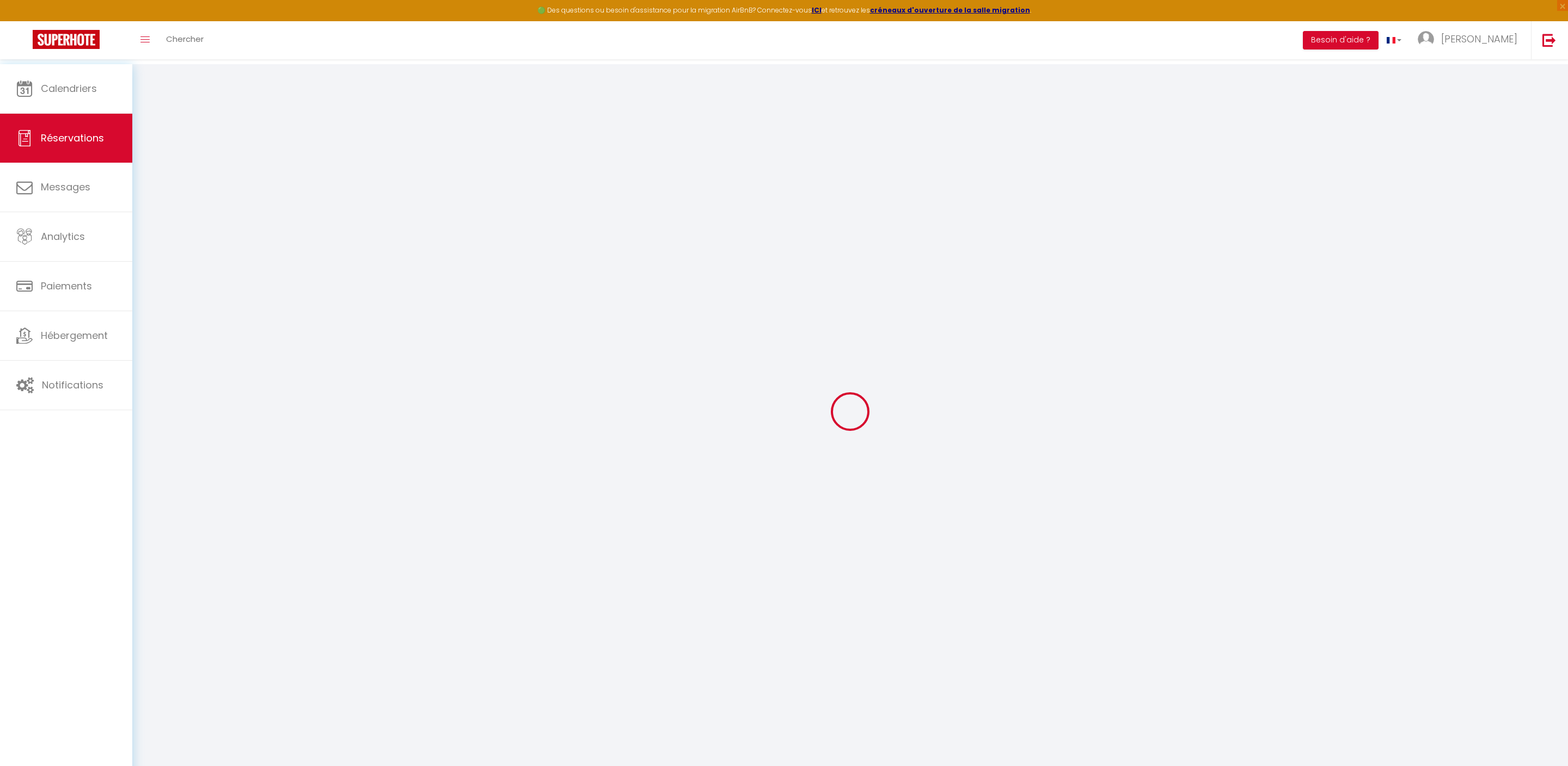
select select
checkbox input "false"
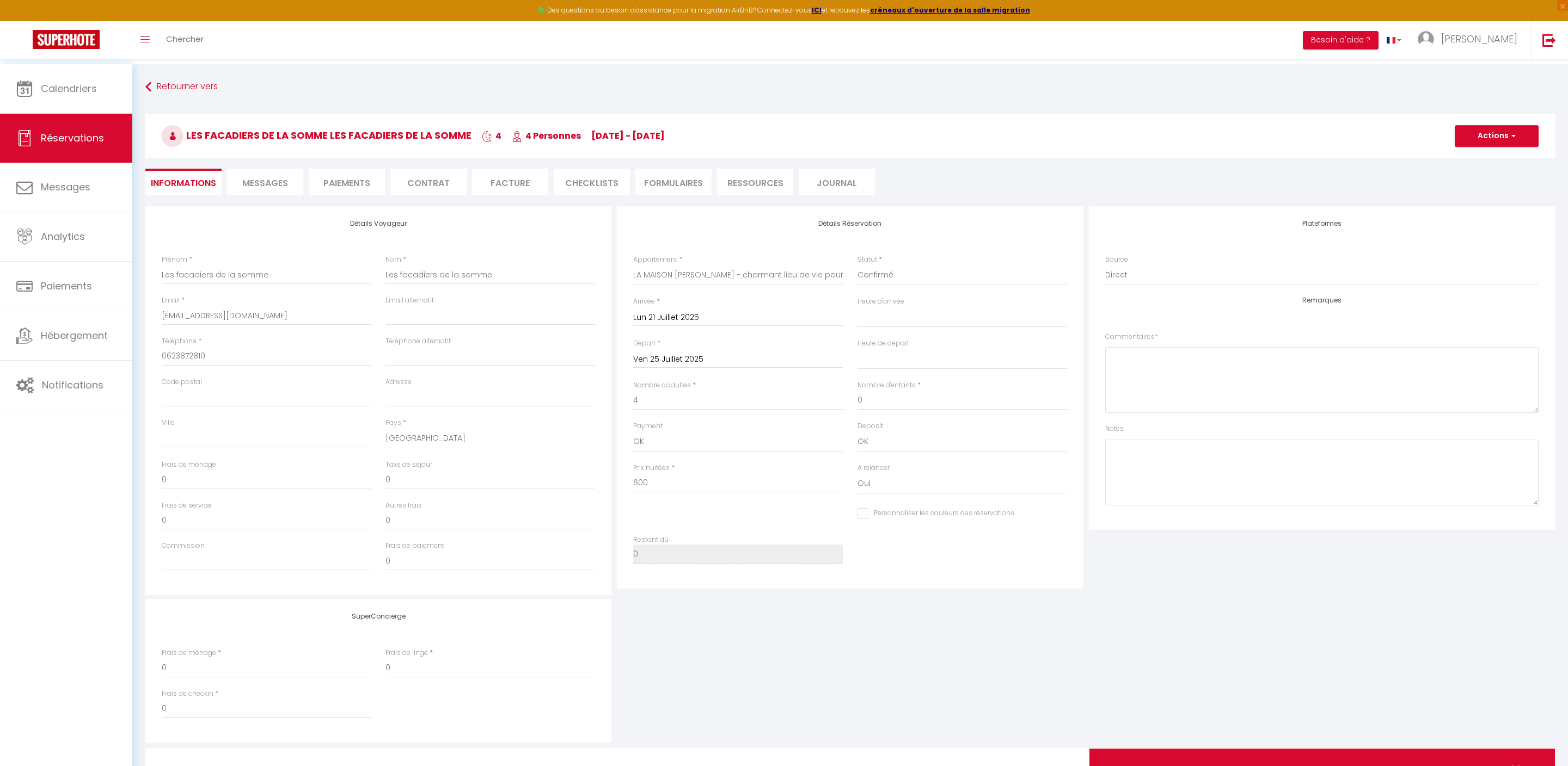
type input "60"
select select
checkbox input "false"
select select "14:00"
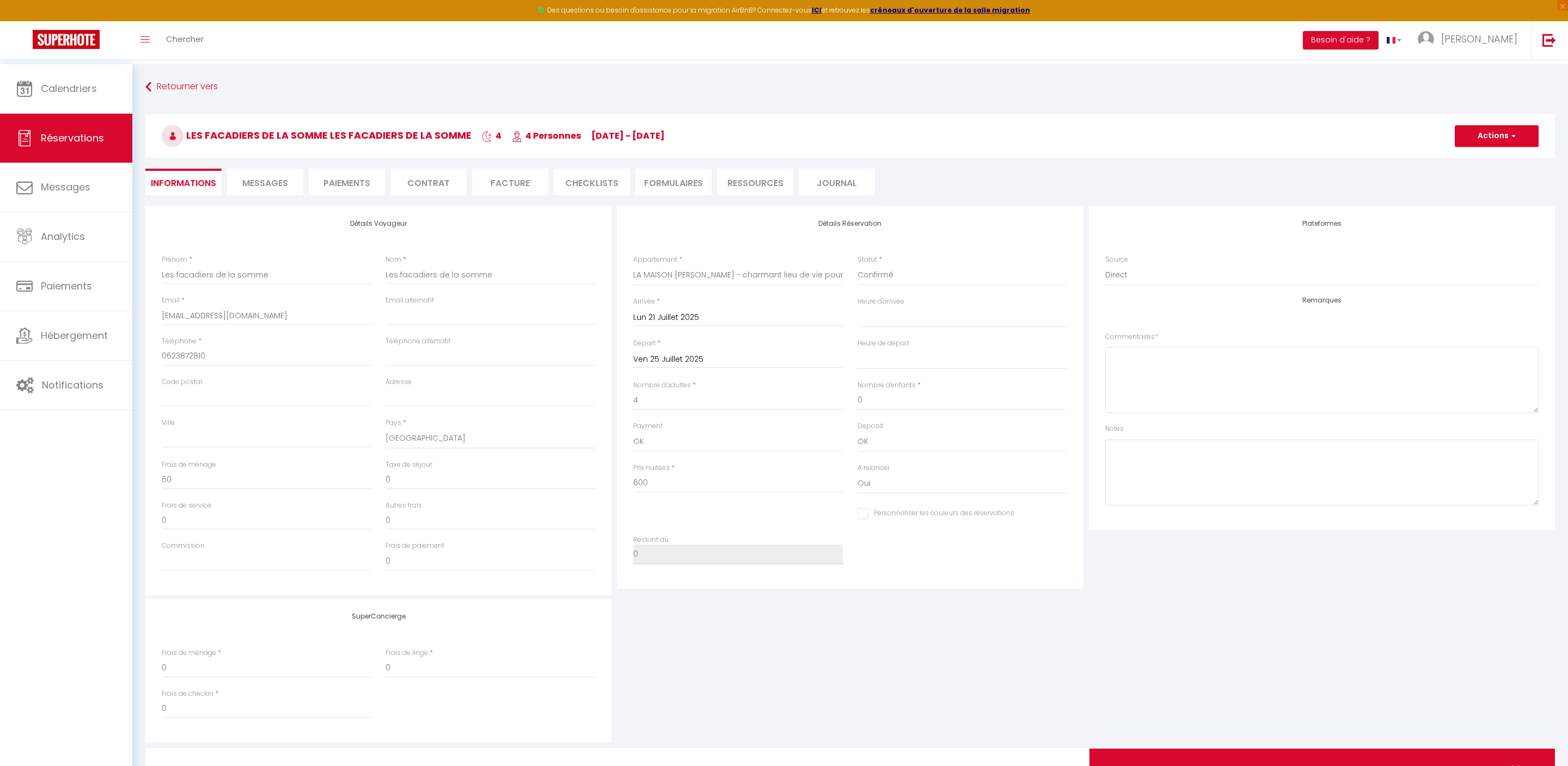
select select "11:00"
click at [511, 182] on li "Facture" at bounding box center [509, 182] width 76 height 27
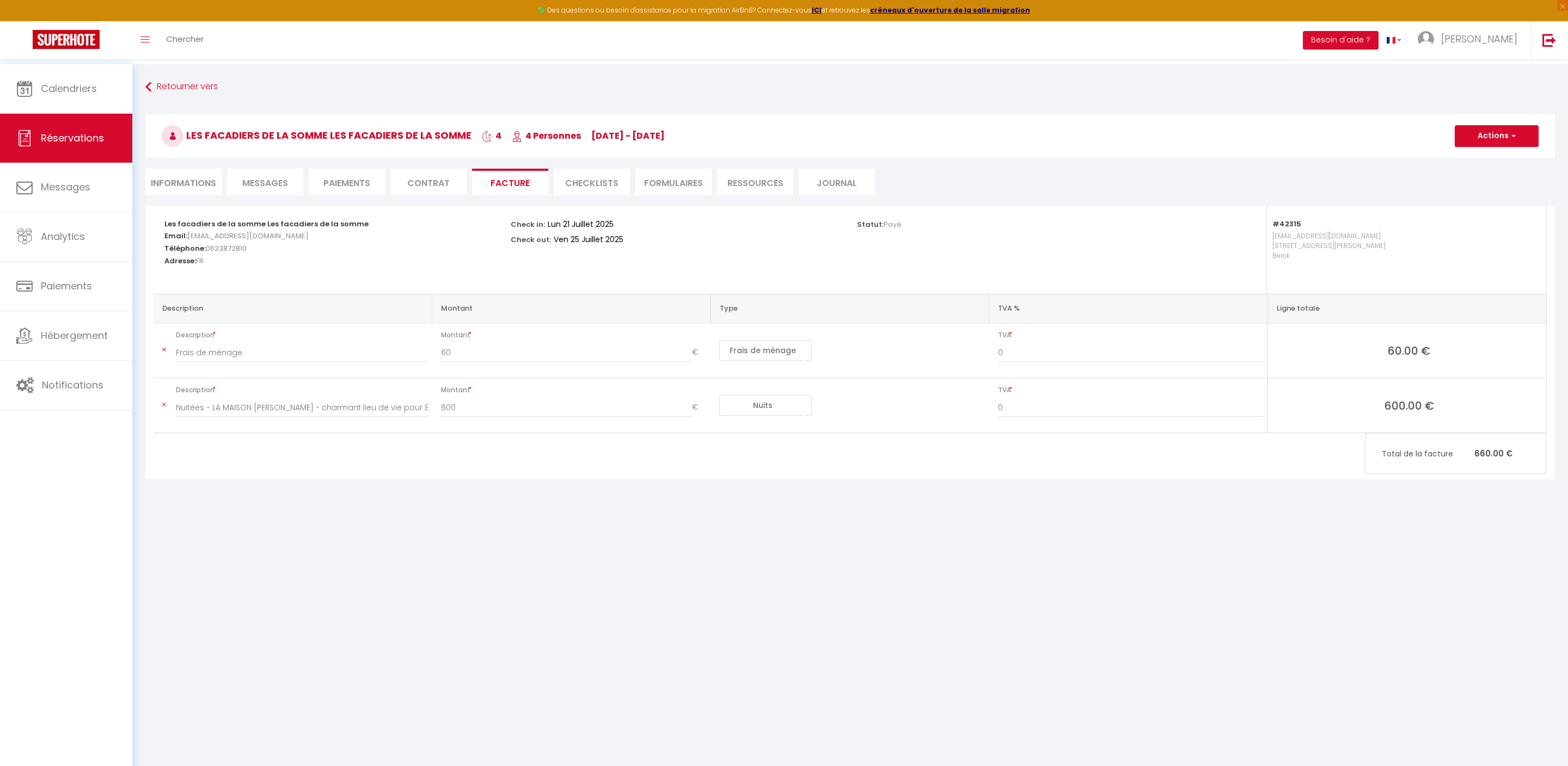
click at [1485, 142] on button "Actions" at bounding box center [1497, 136] width 84 height 22
click at [1481, 195] on link "Envoyer la facture" at bounding box center [1488, 188] width 91 height 14
type input "[EMAIL_ADDRESS][DOMAIN_NAME]"
select select "fr"
type input "Votre facture 6239240 - LA MAISON [PERSON_NAME] - charmant lieu de vie pour 8 p…"
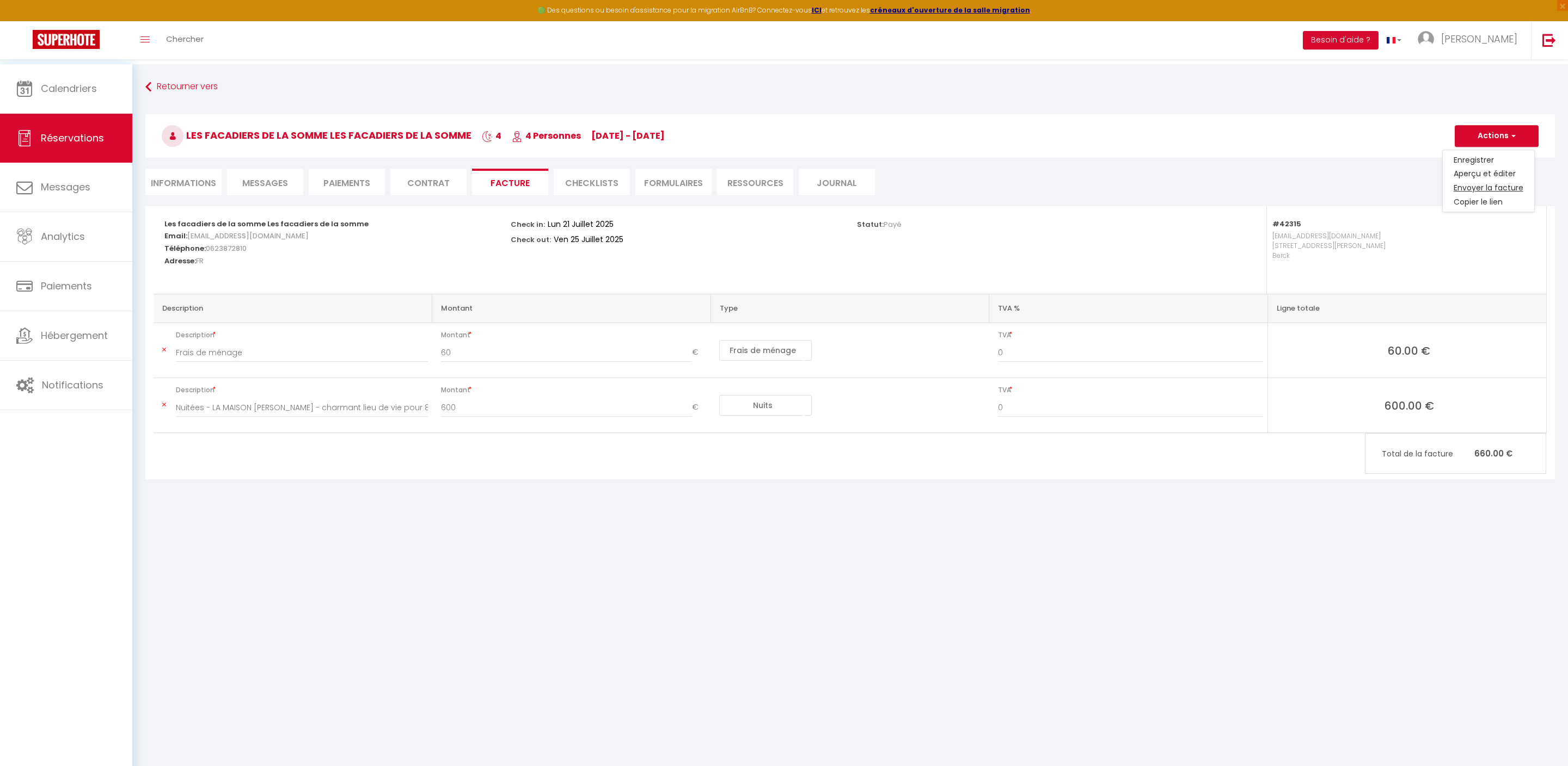
type textarea "Bonjour, Voici le lien pour télécharger votre facture : [URL][DOMAIN_NAME] Déta…"
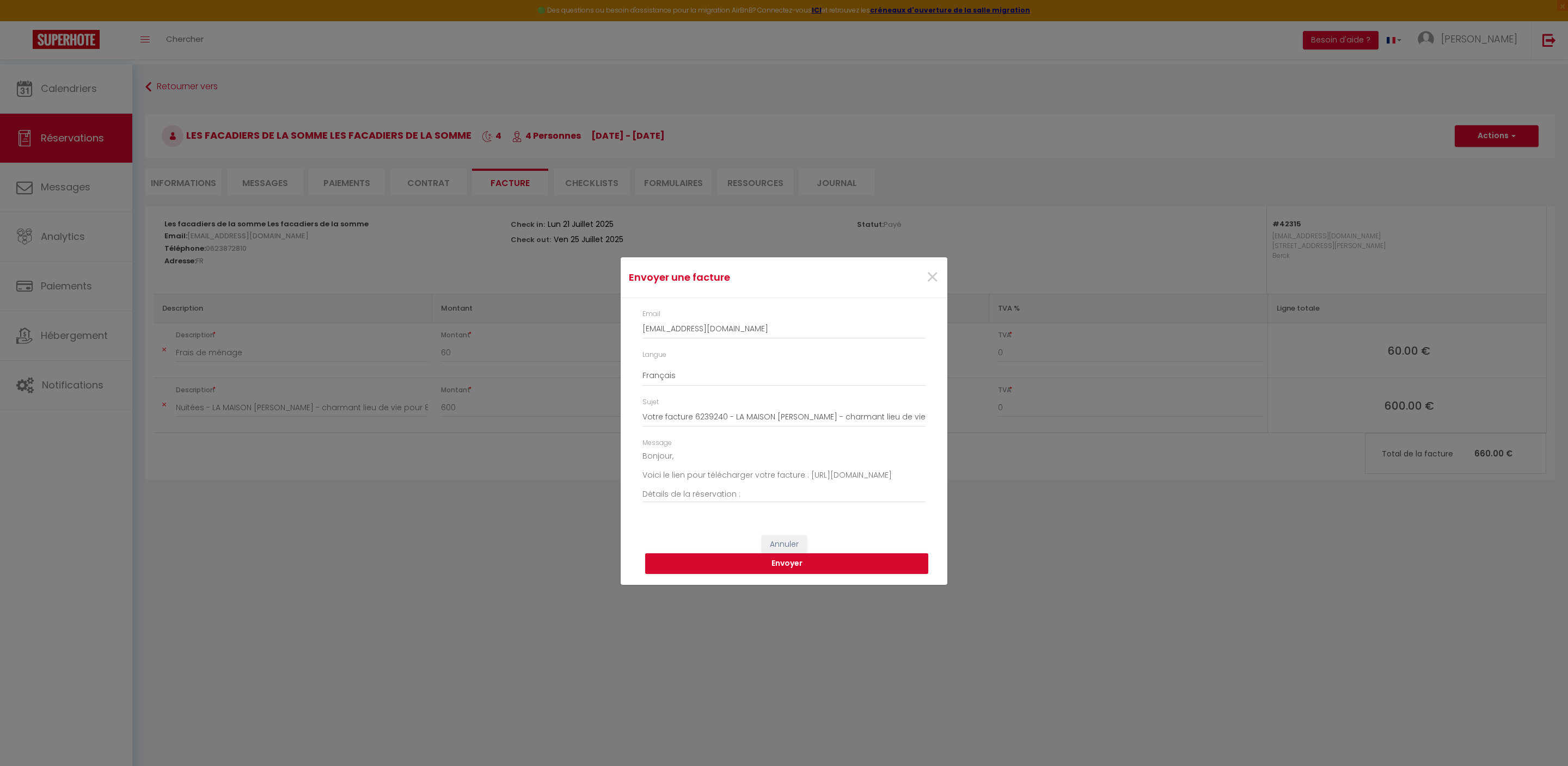
click at [827, 309] on div "Email [EMAIL_ADDRESS][DOMAIN_NAME]" at bounding box center [783, 324] width 283 height 30
drag, startPoint x: 823, startPoint y: 297, endPoint x: 413, endPoint y: 286, distance: 410.1
click at [413, 286] on div "Envoyer une facture × Email [EMAIL_ADDRESS][DOMAIN_NAME] Langue Anglais Françai…" at bounding box center [784, 383] width 1568 height 766
drag, startPoint x: 824, startPoint y: 305, endPoint x: 603, endPoint y: 297, distance: 221.1
click at [603, 297] on div "Envoyer une facture × Email [EMAIL_ADDRESS][DOMAIN_NAME] Langue Anglais Françai…" at bounding box center [784, 383] width 1568 height 766
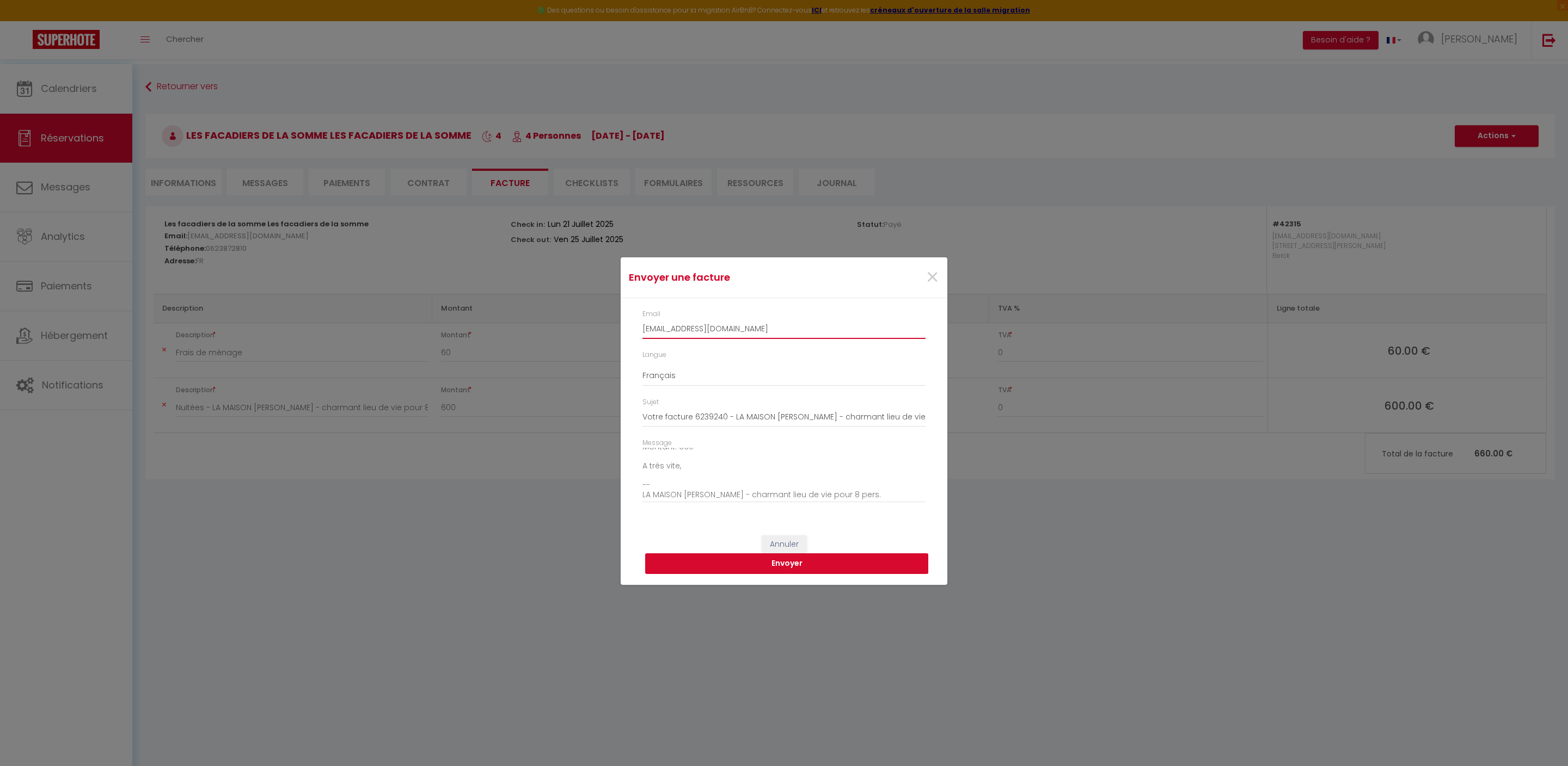
scroll to position [165, 0]
type input "[EMAIL_ADDRESS][DOMAIN_NAME]"
click at [802, 574] on button "Envoyer" at bounding box center [786, 564] width 283 height 21
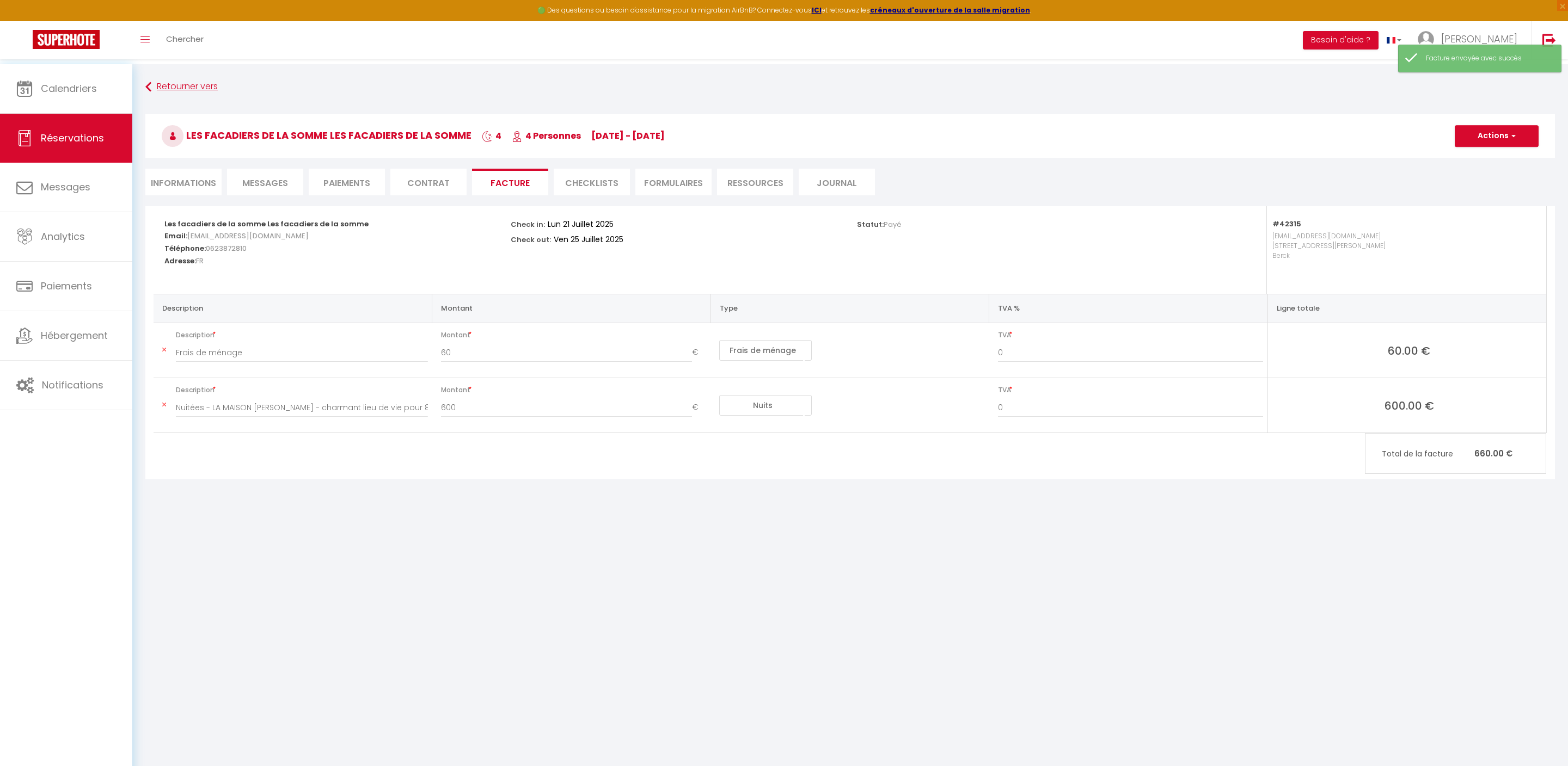
click at [163, 83] on link "Retourner vers" at bounding box center [850, 87] width 1410 height 19
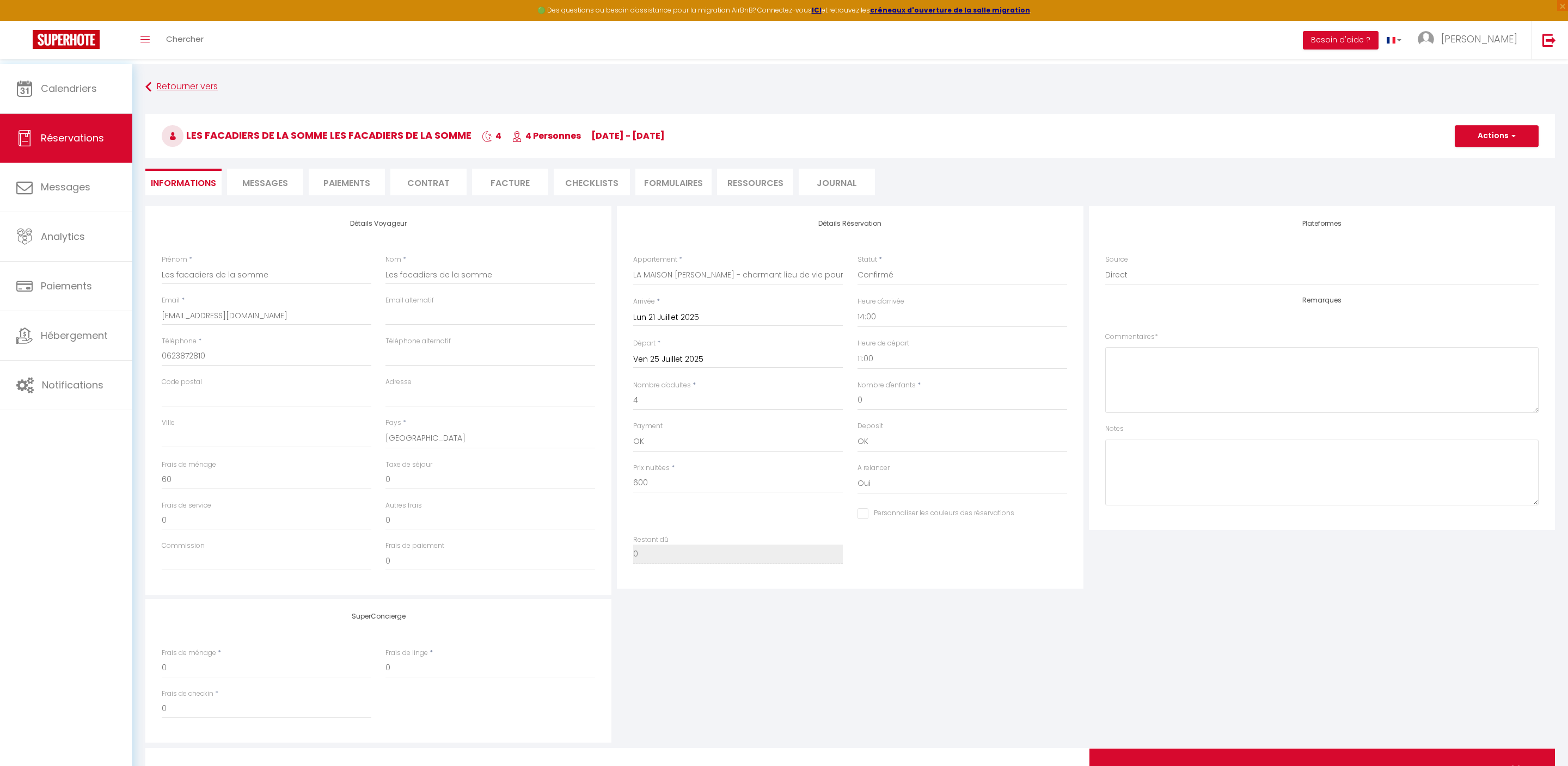
click at [194, 89] on link "Retourner vers" at bounding box center [850, 87] width 1410 height 19
select select "not_cancelled"
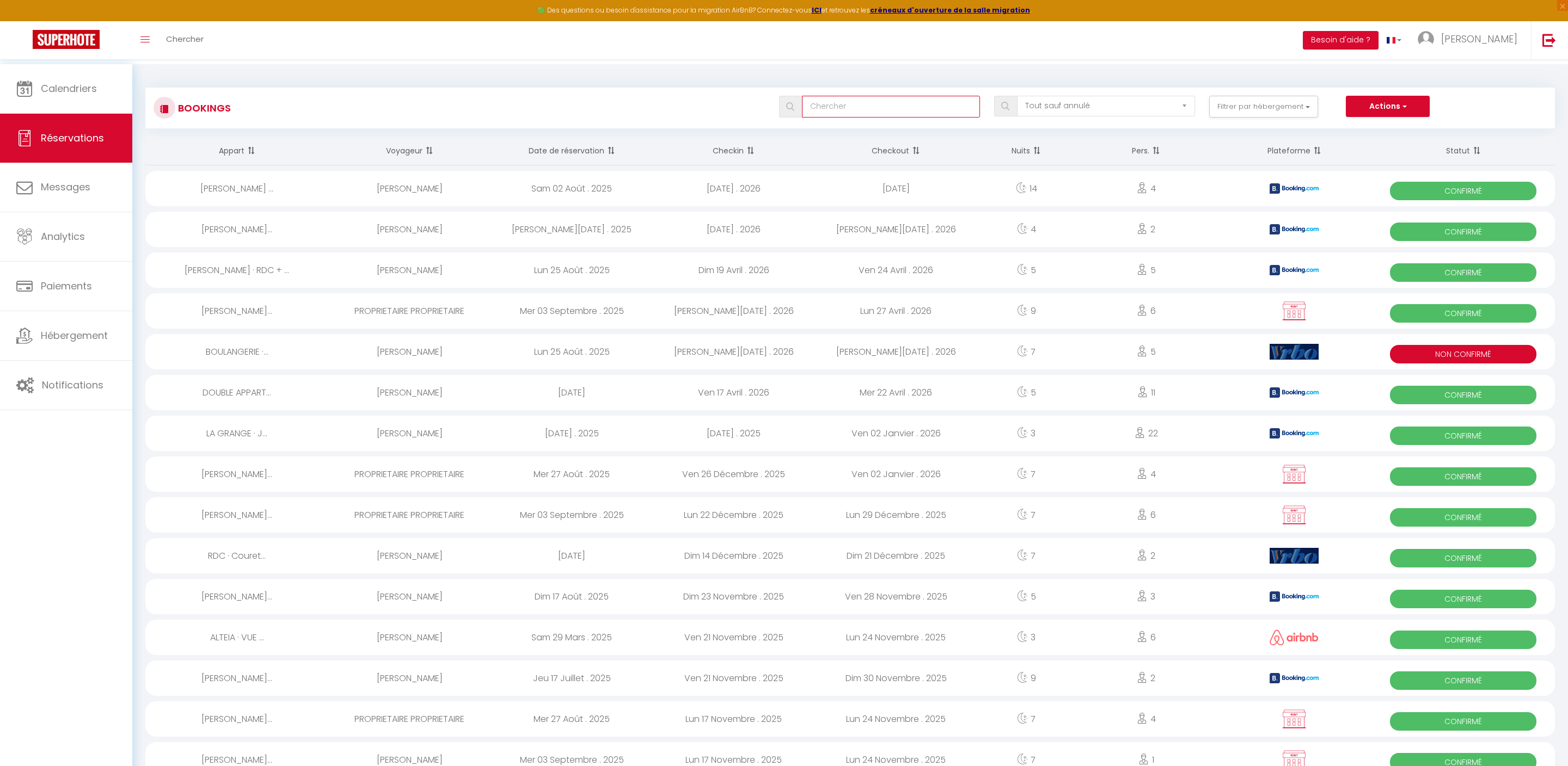
click at [869, 106] on input "text" at bounding box center [891, 106] width 178 height 22
type input "facadier"
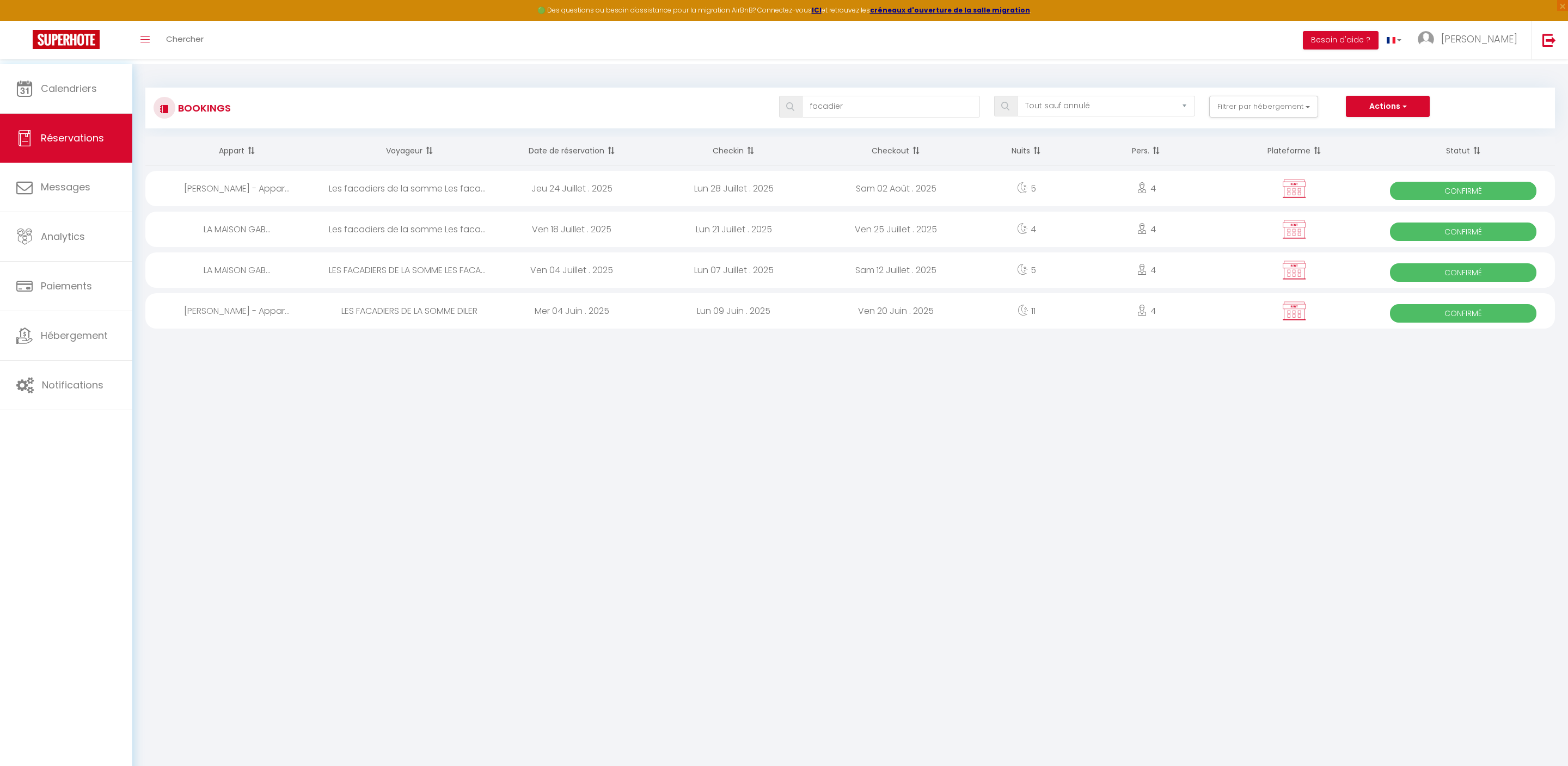
click at [495, 193] on div "Jeu 24 Juillet . 2025" at bounding box center [572, 189] width 163 height 35
select select "OK"
select select "0"
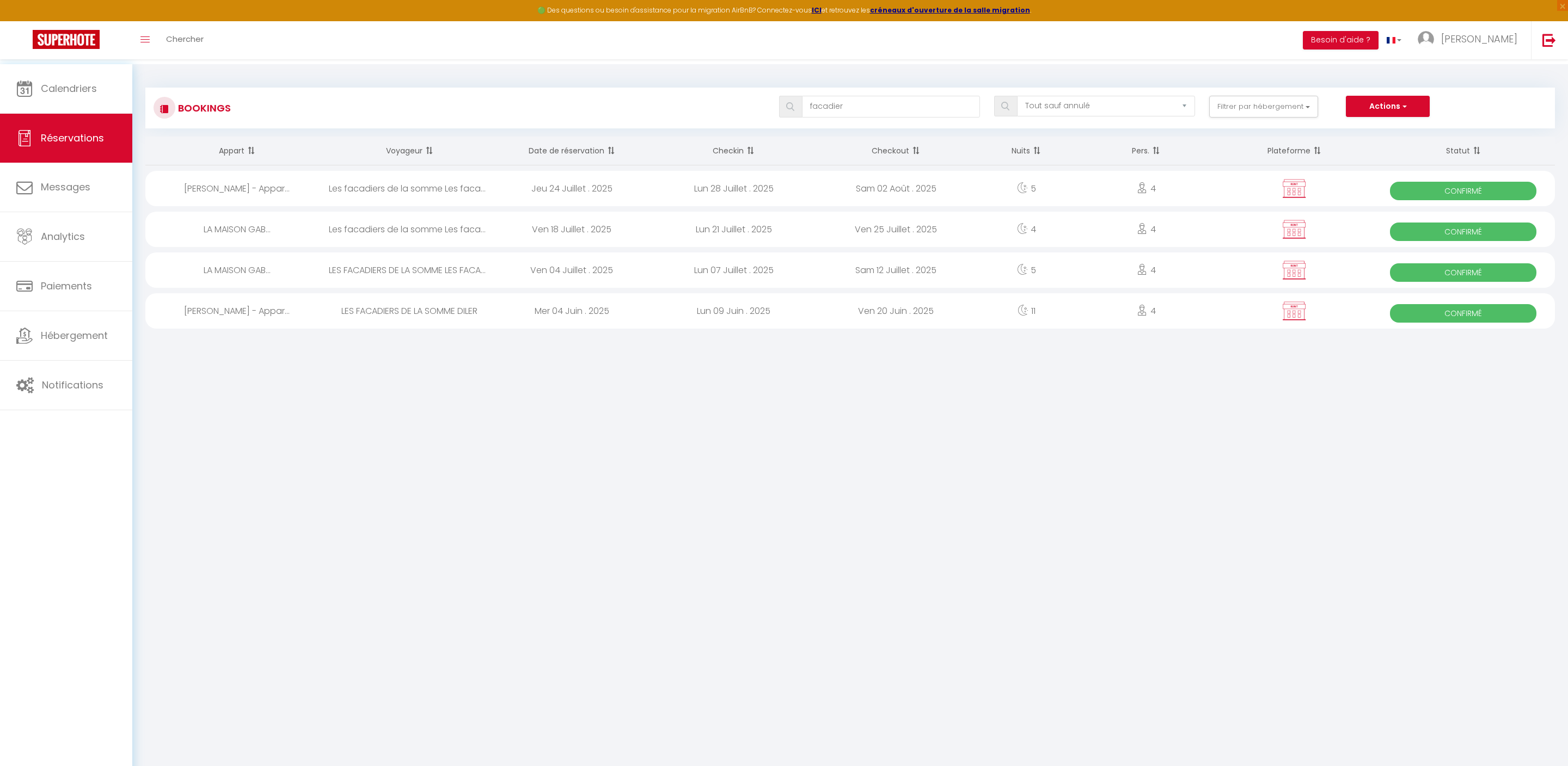
select select "1"
select select
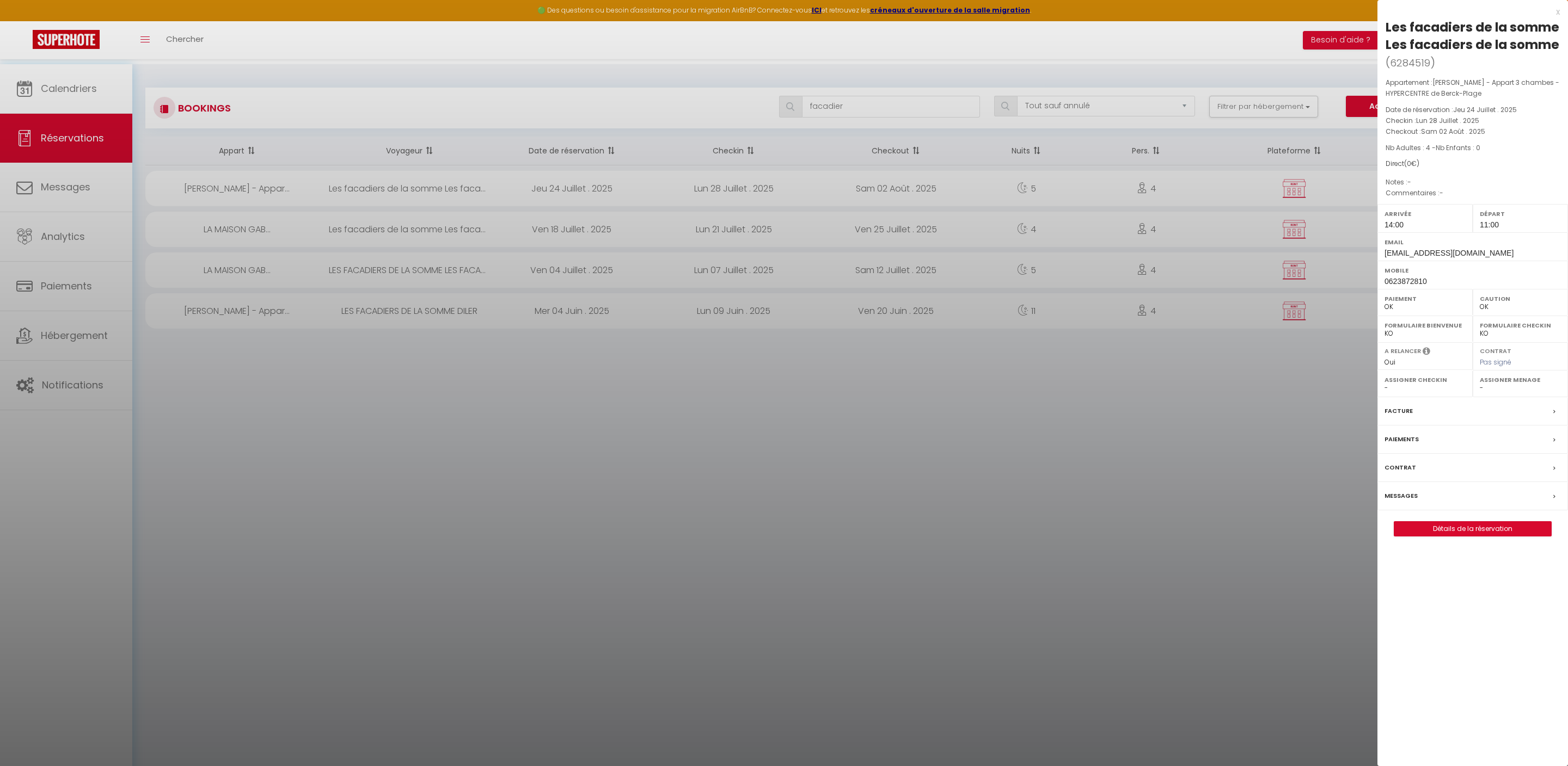
click at [1475, 536] on link "Détails de la réservation" at bounding box center [1473, 529] width 157 height 14
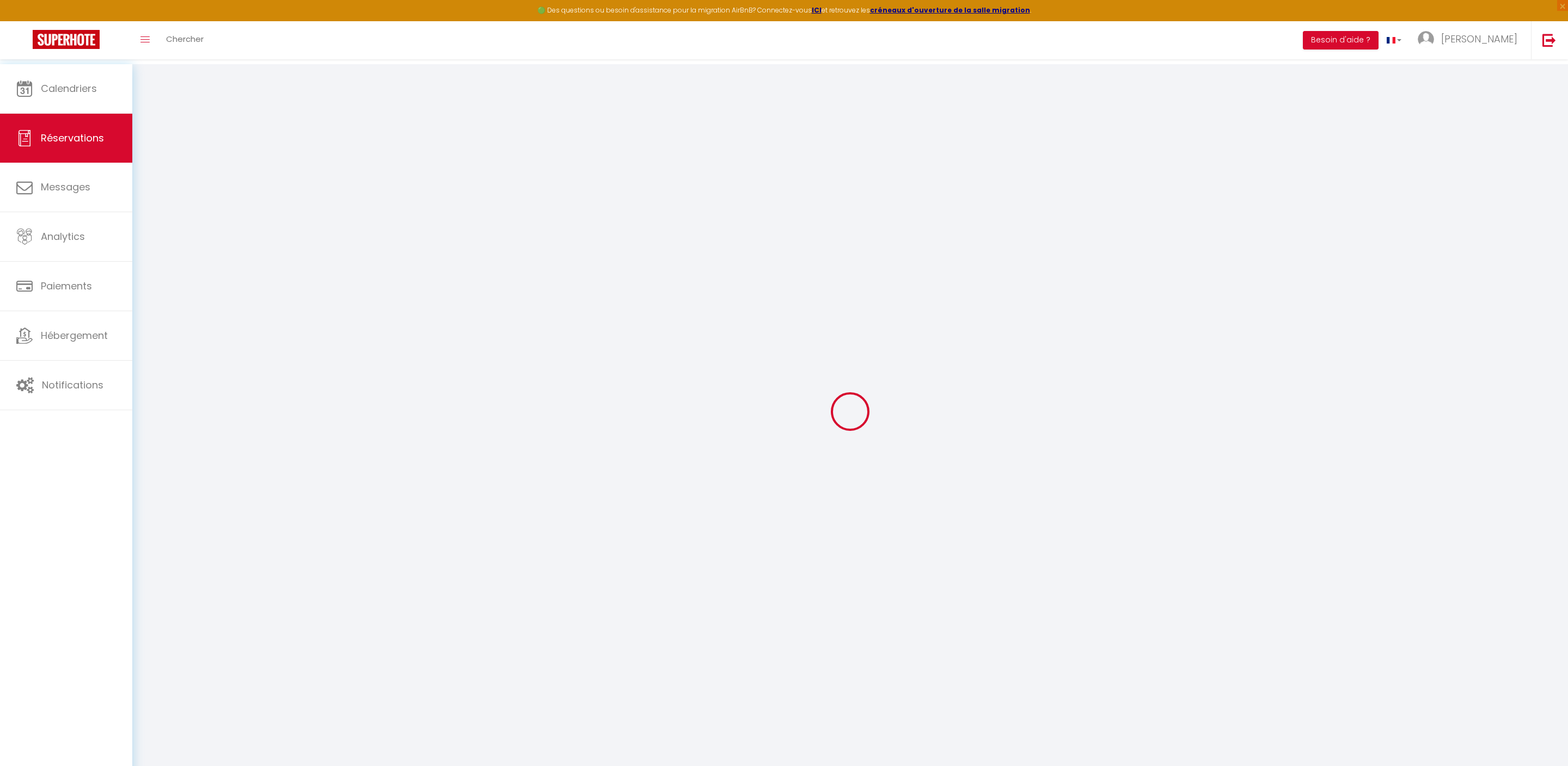
type input "Les facadiers de la somme"
type input "[EMAIL_ADDRESS][DOMAIN_NAME]"
type input "0623872810"
select select
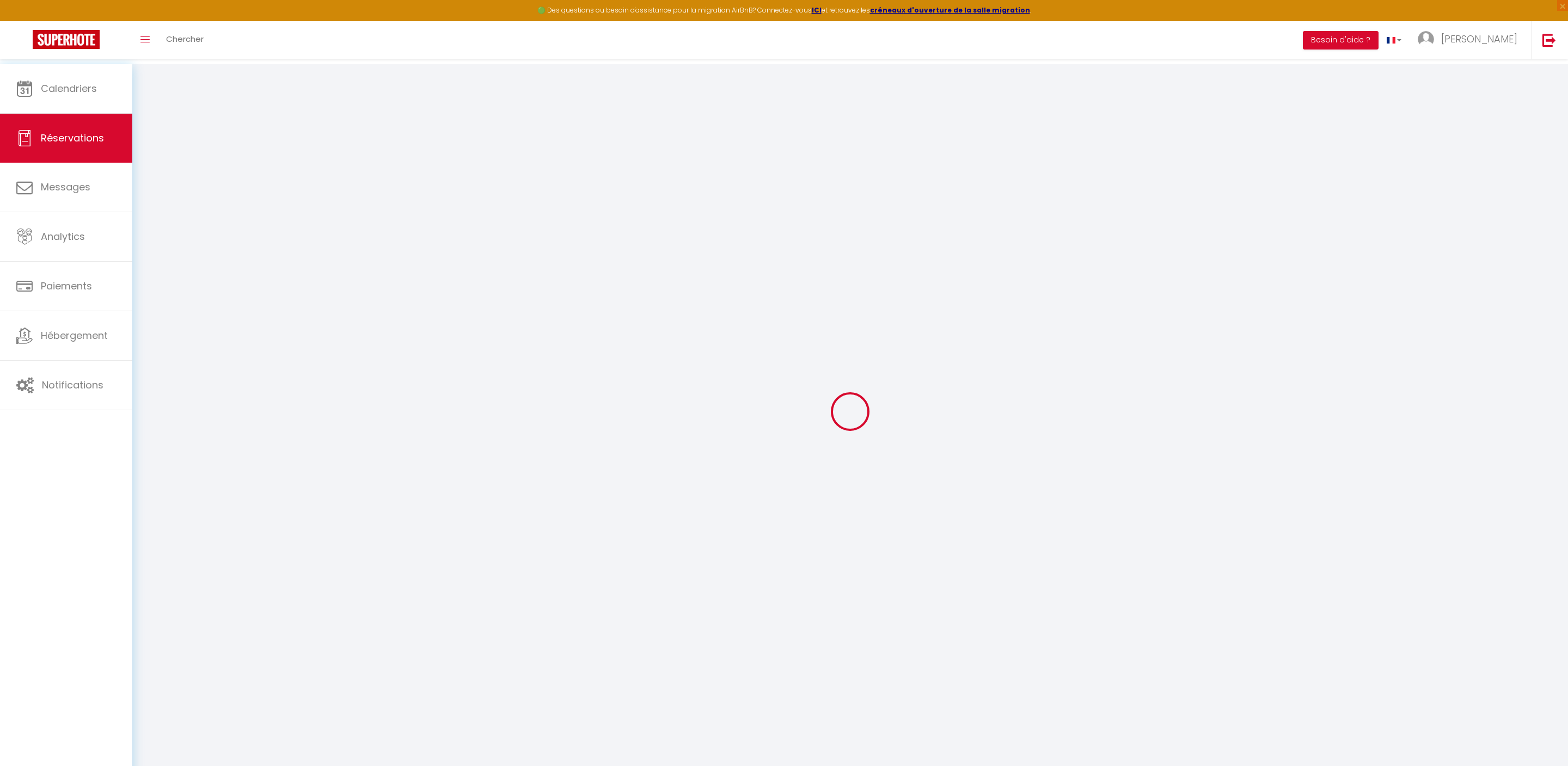
select select "27515"
select select "1"
type input "Lun 28 Juillet 2025"
select select
type input "[DATE]"
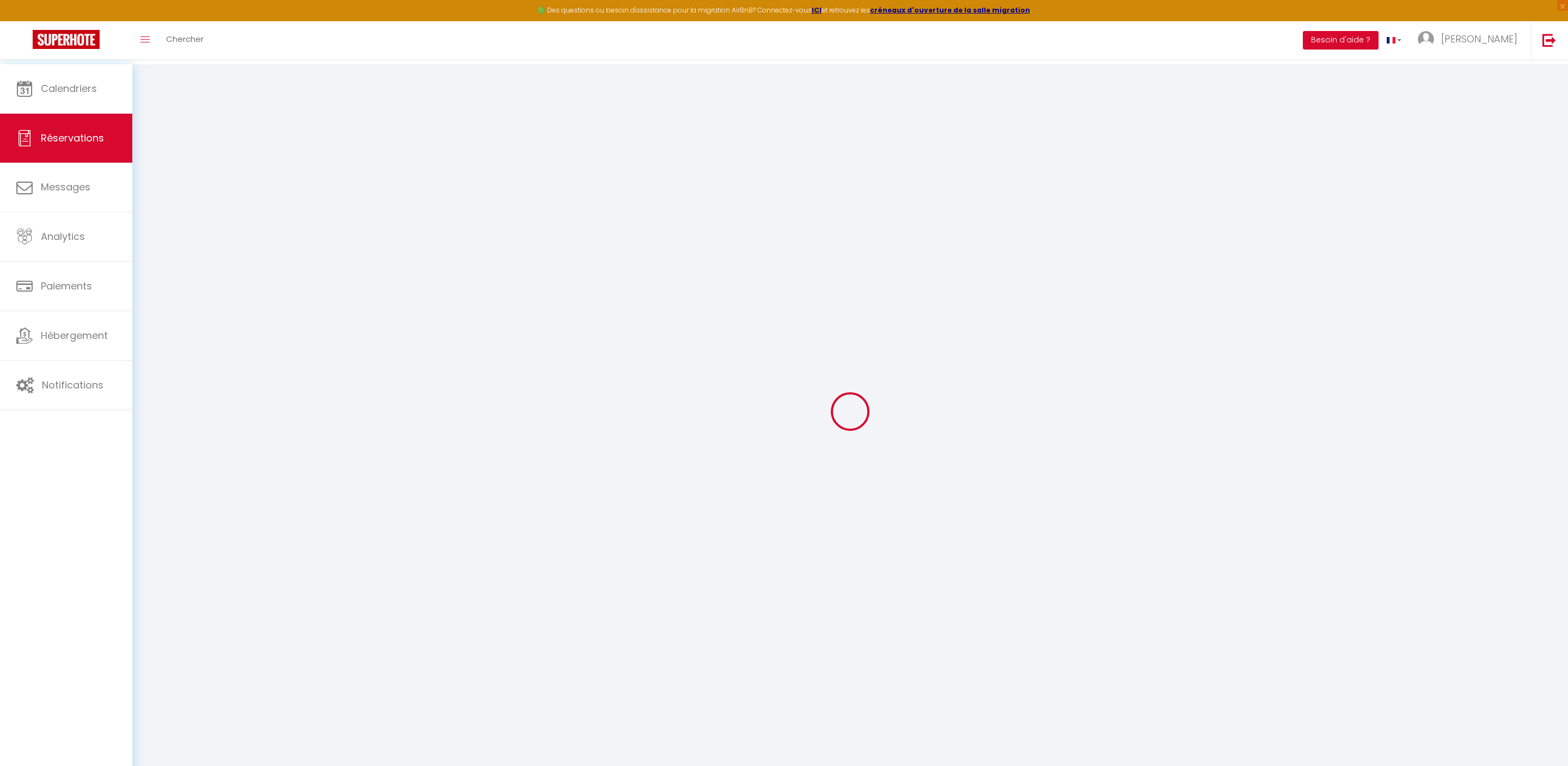
select select
type input "4"
select select "12"
select select "15"
checkbox input "false"
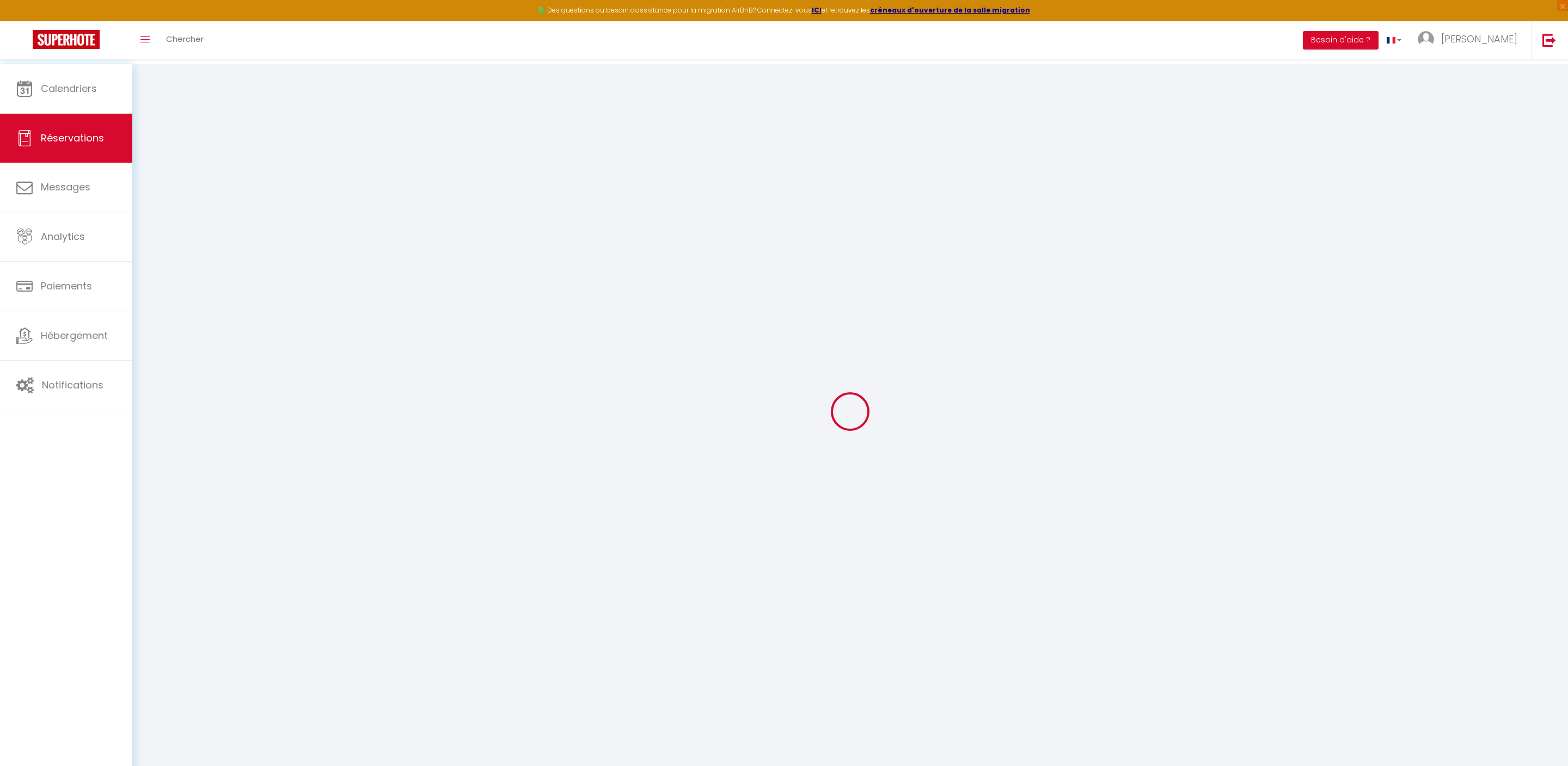
type input "0"
select select
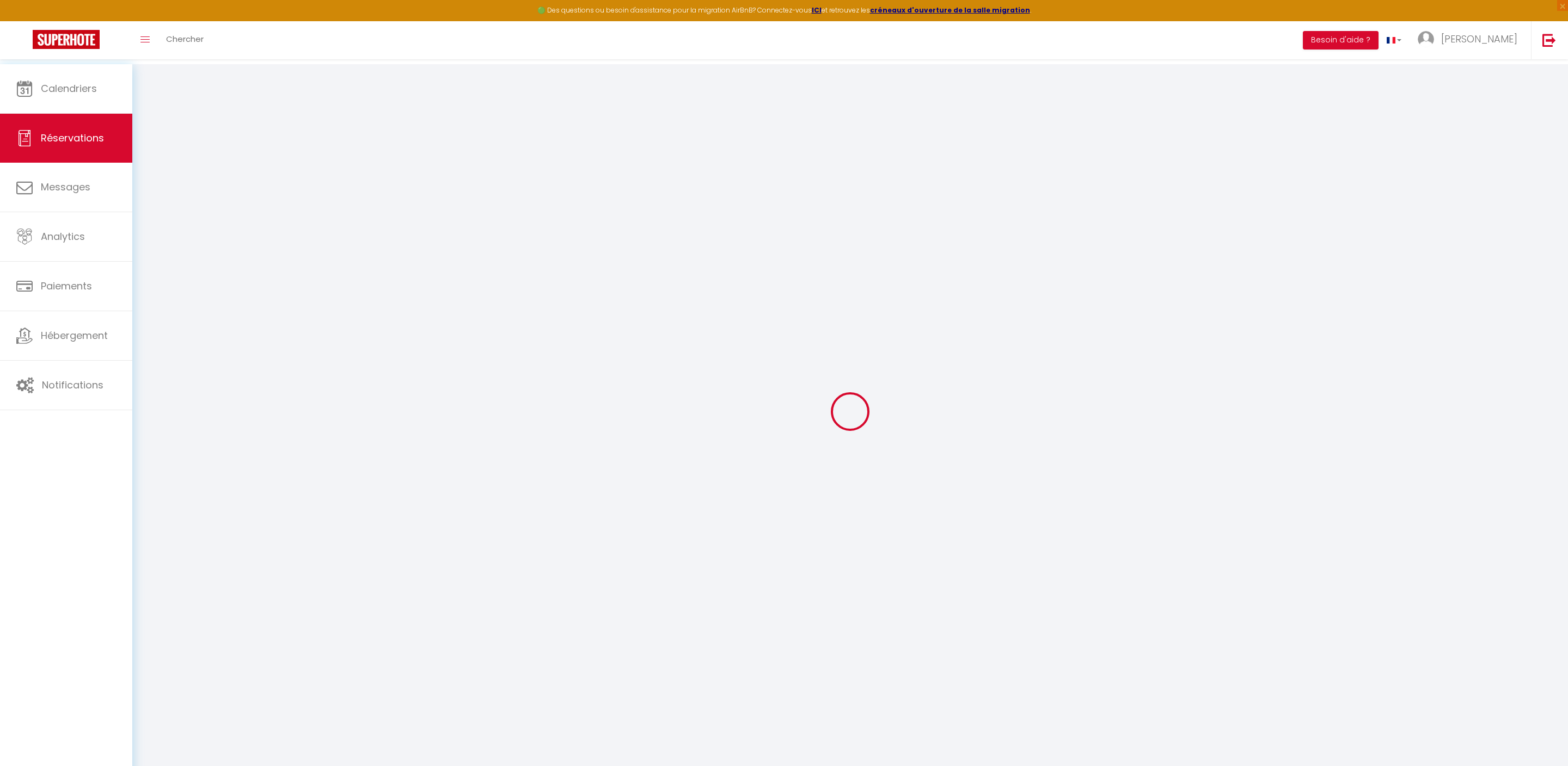
select select
checkbox input "false"
select select
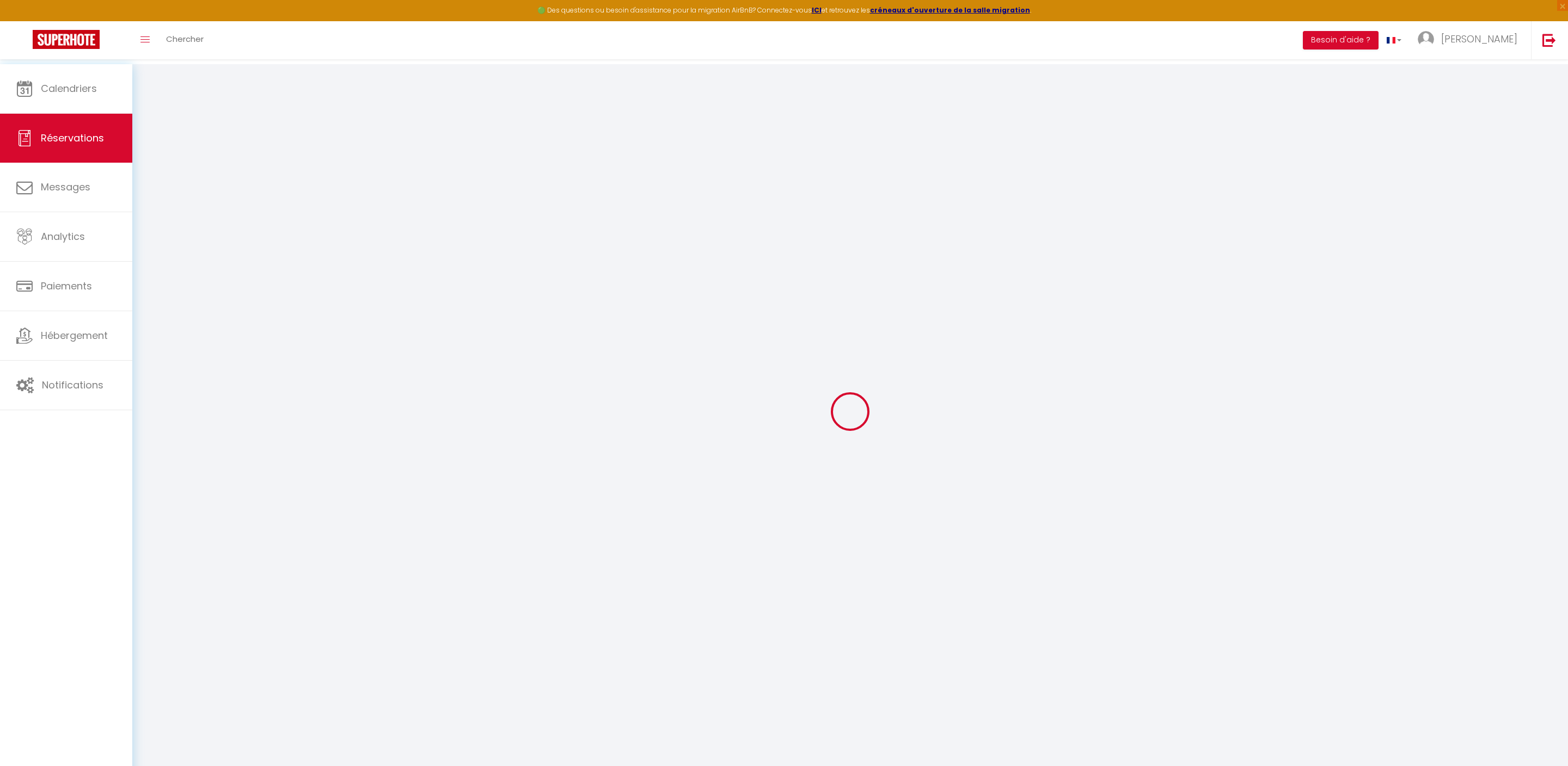
select select
checkbox input "false"
select select
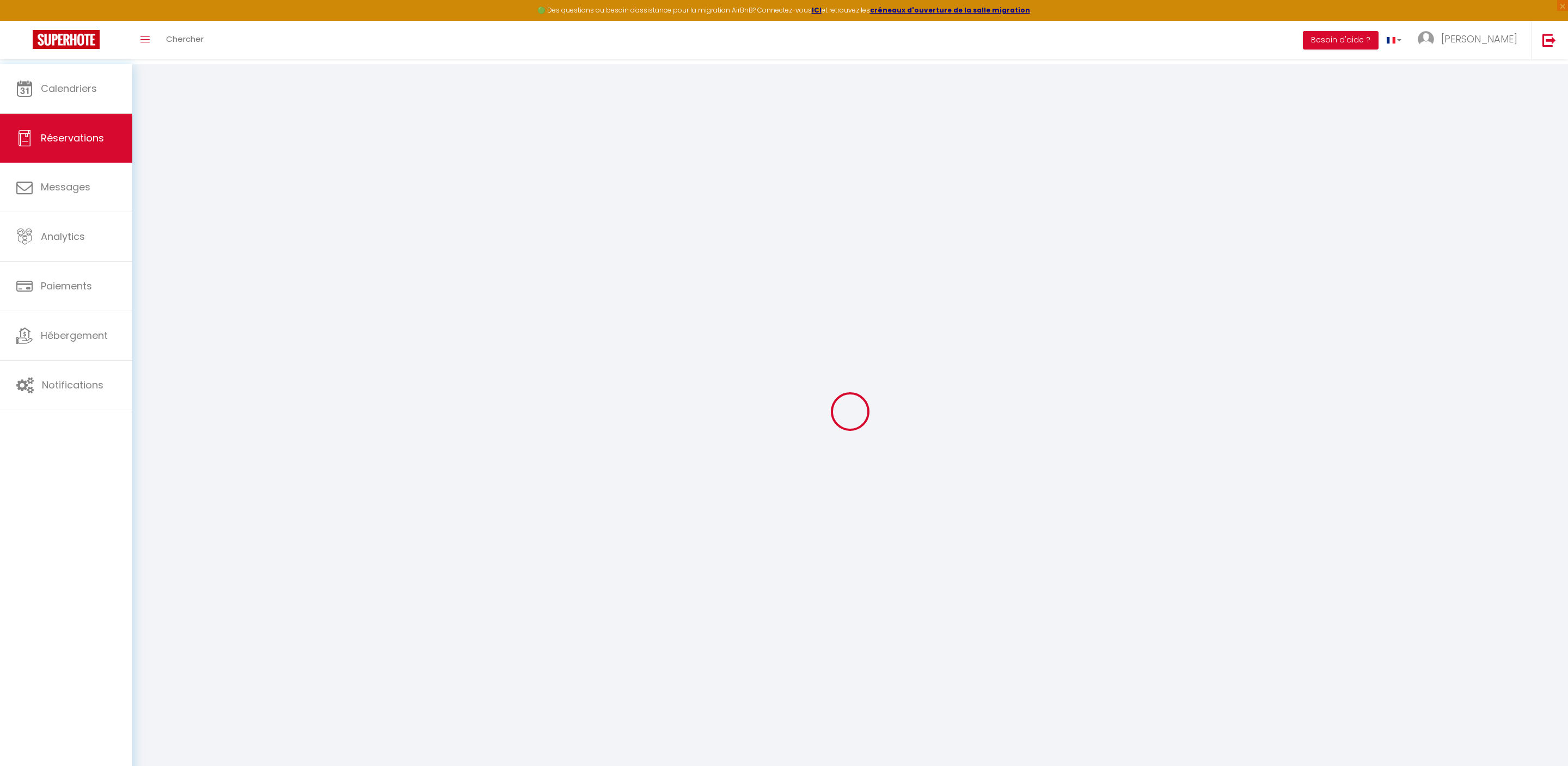
checkbox input "false"
select select
checkbox input "false"
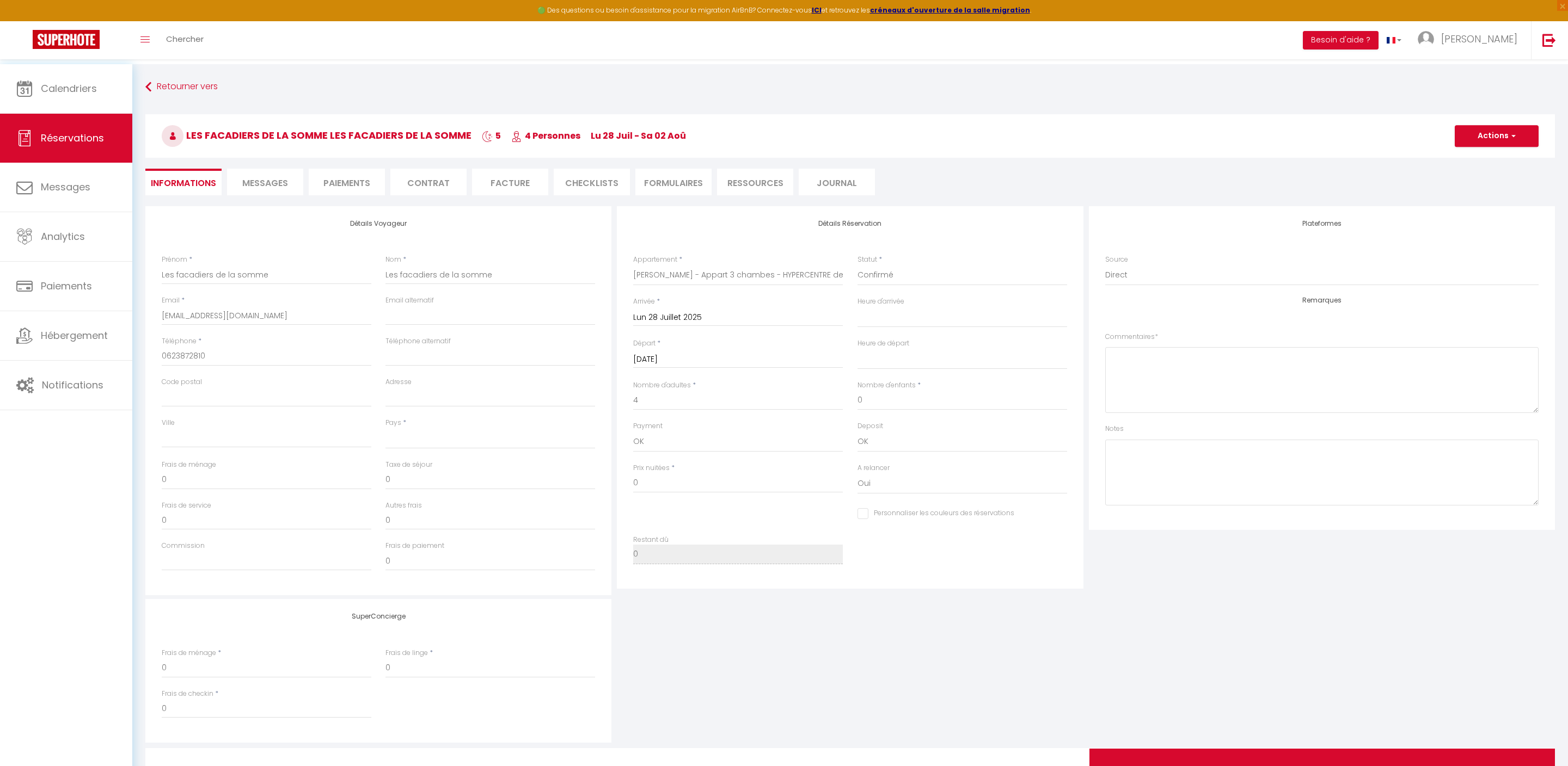
scroll to position [46, 0]
click at [363, 179] on li "Paiements" at bounding box center [346, 182] width 76 height 27
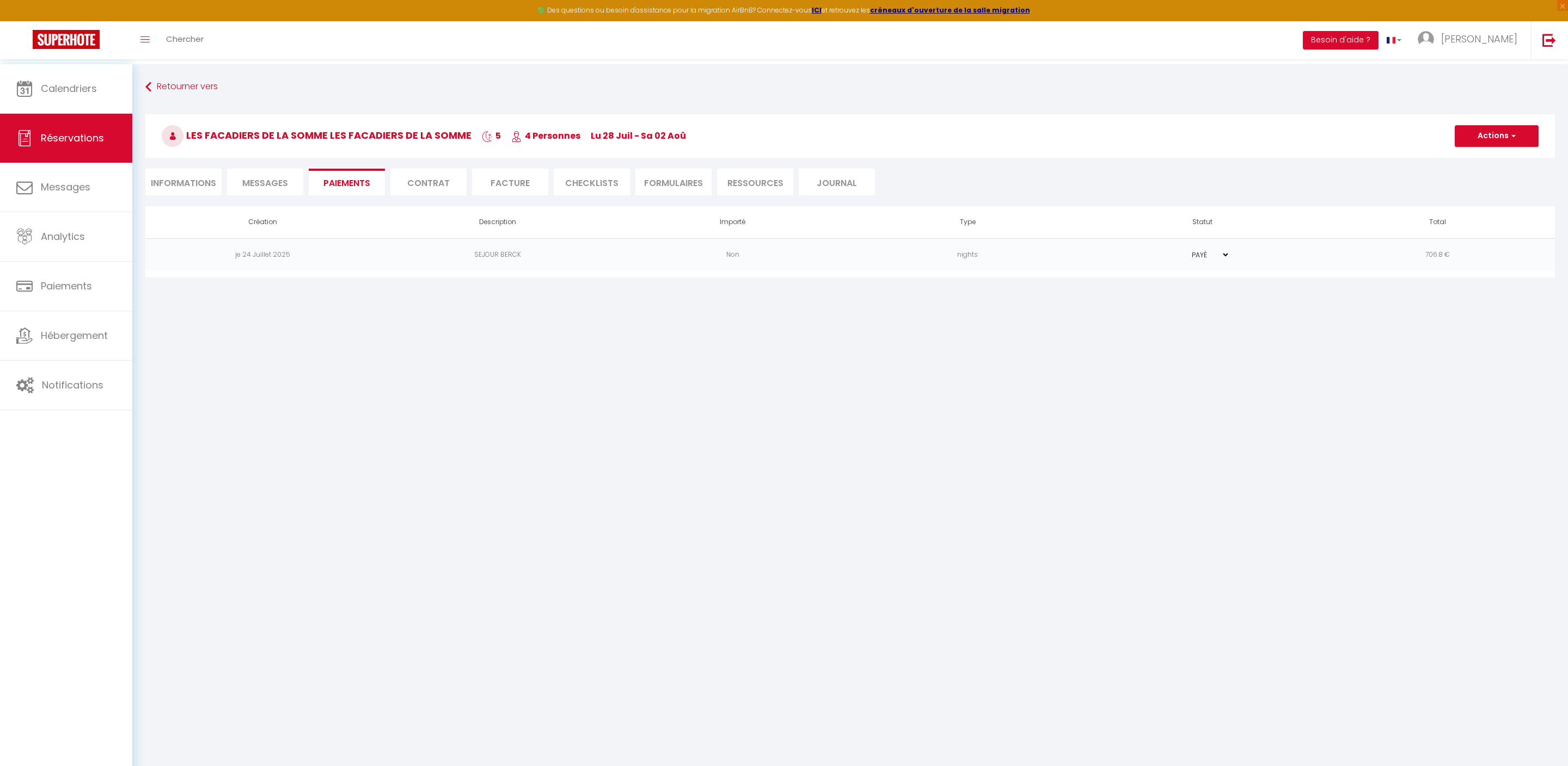
click at [516, 184] on li "Facture" at bounding box center [509, 182] width 76 height 27
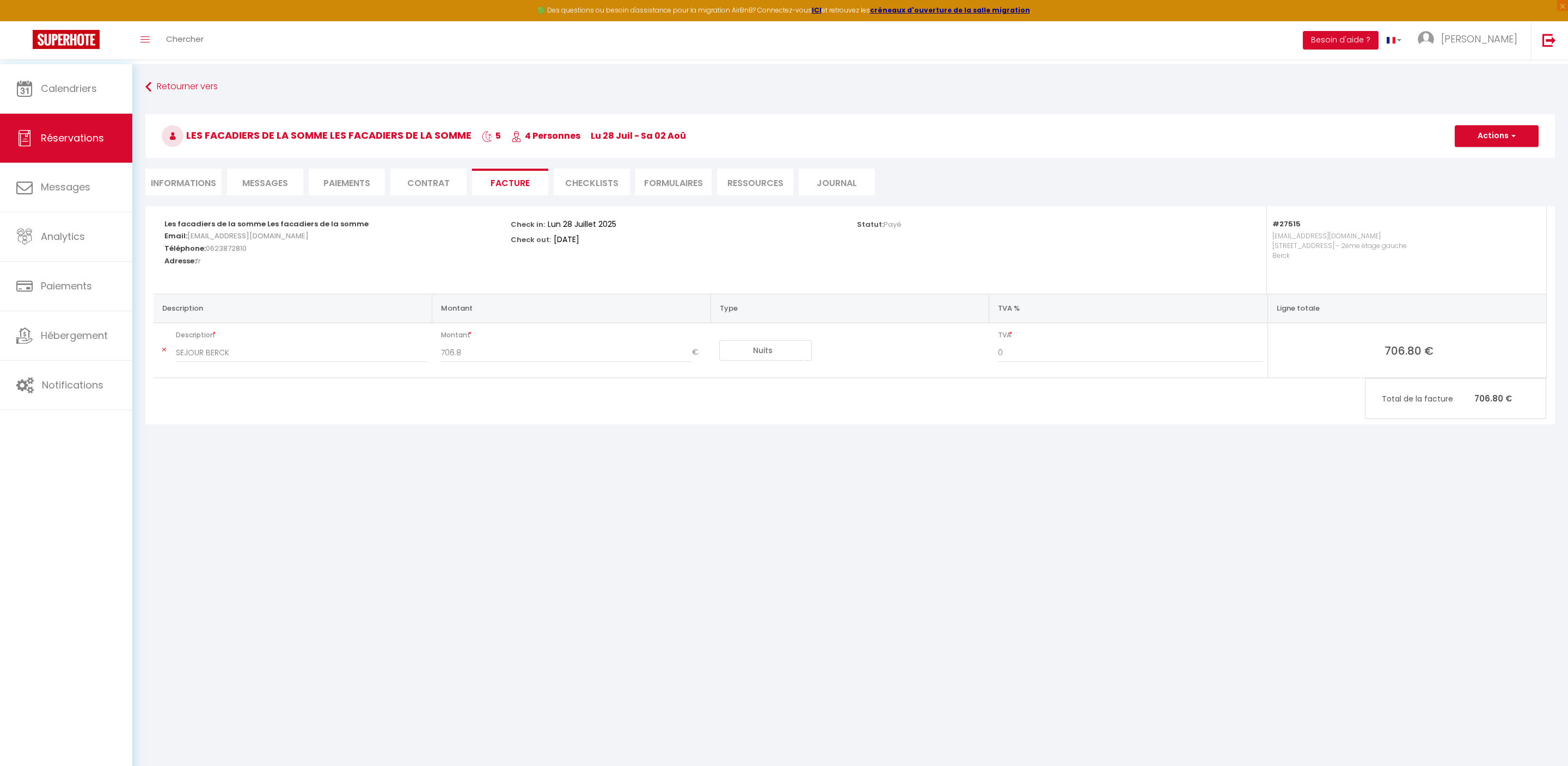
click at [1473, 133] on button "Actions" at bounding box center [1497, 136] width 84 height 22
click at [1491, 195] on link "Envoyer la facture" at bounding box center [1488, 188] width 91 height 14
type input "[EMAIL_ADDRESS][DOMAIN_NAME]"
select select "fr"
type input "Votre facture 6284519 - [PERSON_NAME] - Appart 3 chambes - HYPERCENTRE de Berck…"
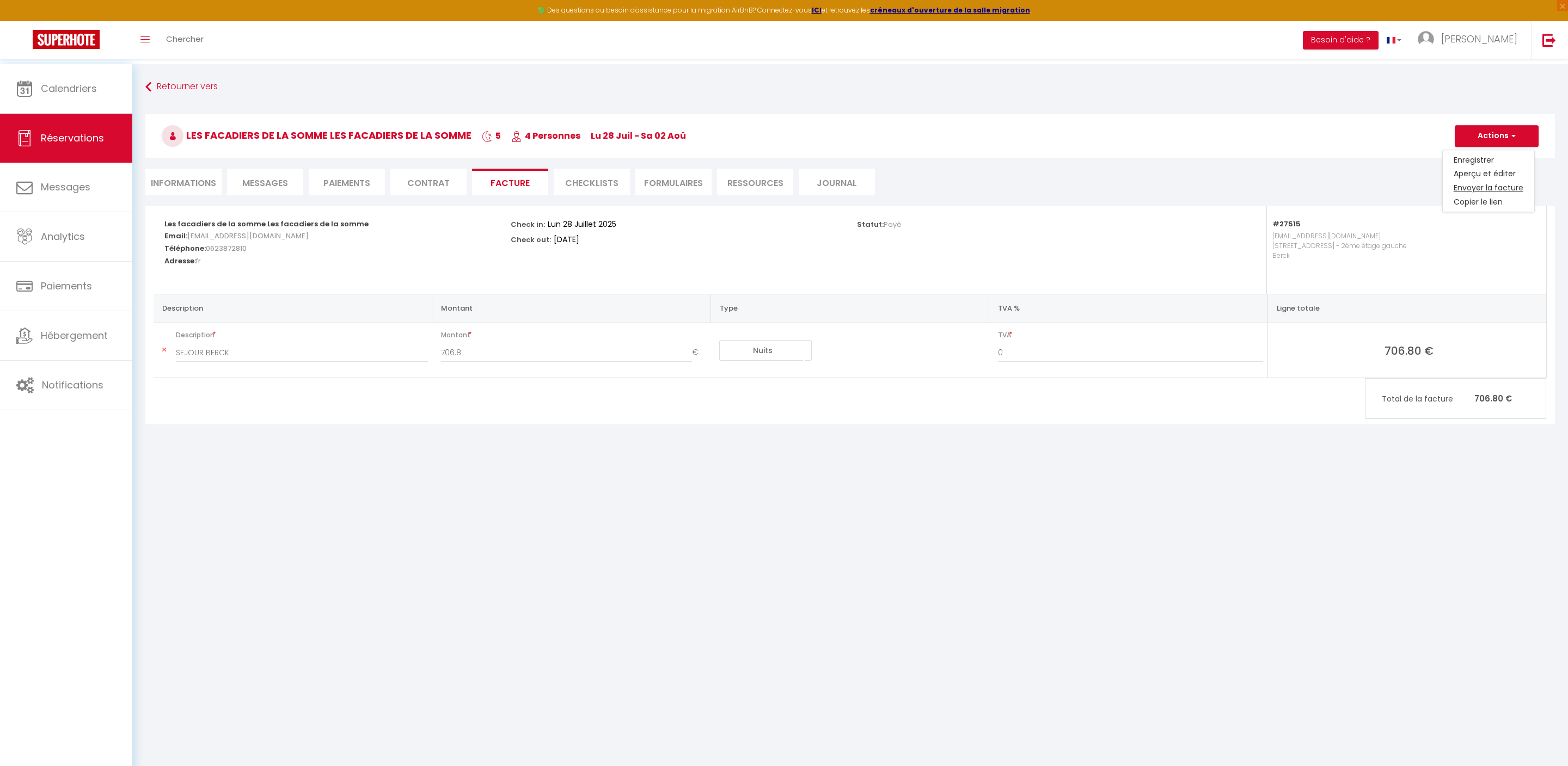
type textarea "Bonjour, Voici le lien pour télécharger votre facture : [URL][DOMAIN_NAME] Déta…"
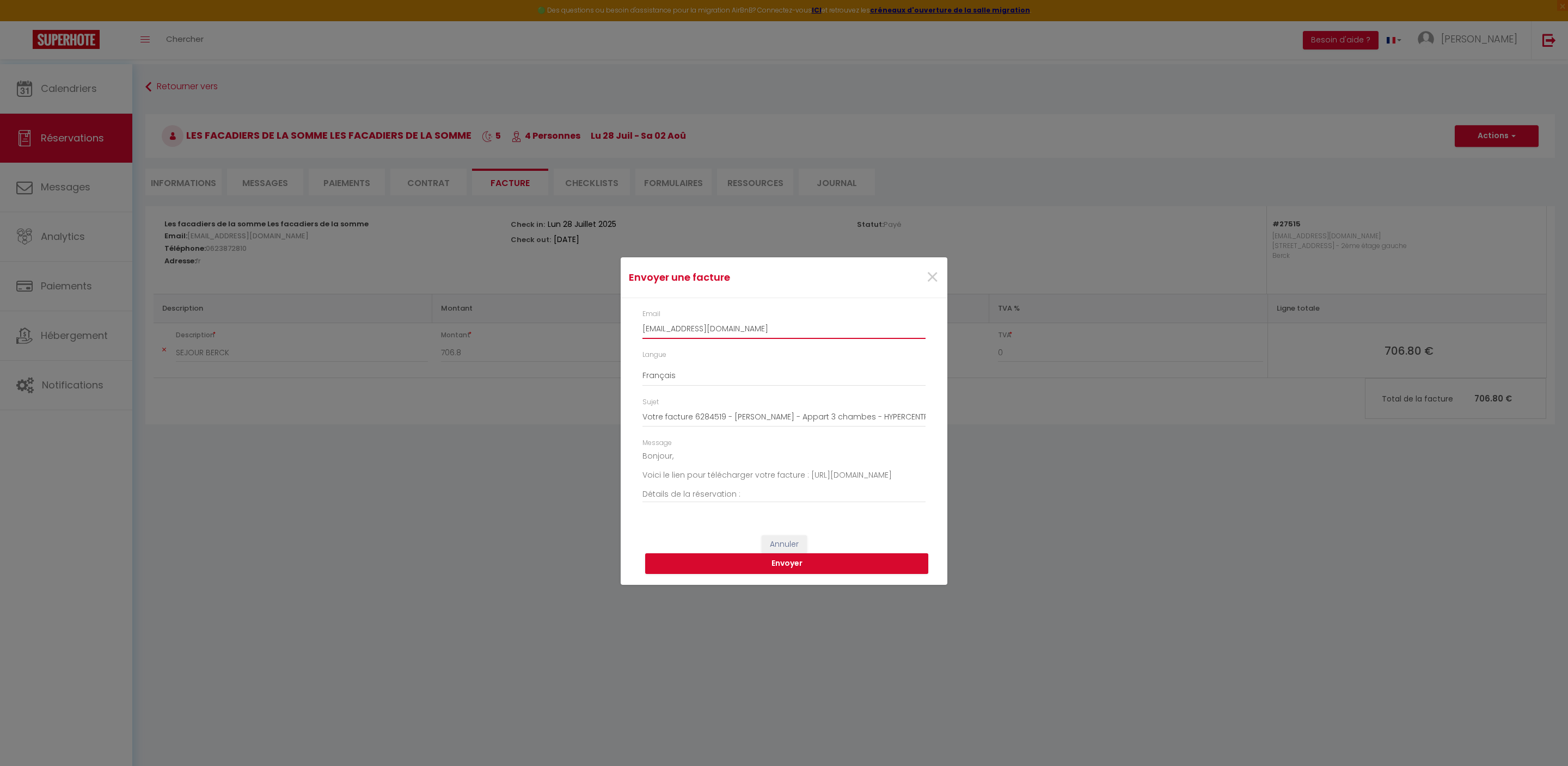
drag, startPoint x: 850, startPoint y: 288, endPoint x: 621, endPoint y: 290, distance: 229.0
click at [621, 298] on div "Email [EMAIL_ADDRESS][DOMAIN_NAME] Langue Anglais Français Espagnol Portugais S…" at bounding box center [784, 411] width 327 height 226
drag, startPoint x: 817, startPoint y: 294, endPoint x: 542, endPoint y: 291, distance: 275.0
click at [542, 291] on div "Envoyer une facture × Email [EMAIL_ADDRESS][DOMAIN_NAME] Langue Anglais Françai…" at bounding box center [784, 383] width 1568 height 766
paste input "[EMAIL_ADDRESS][DOMAIN_NAME]"
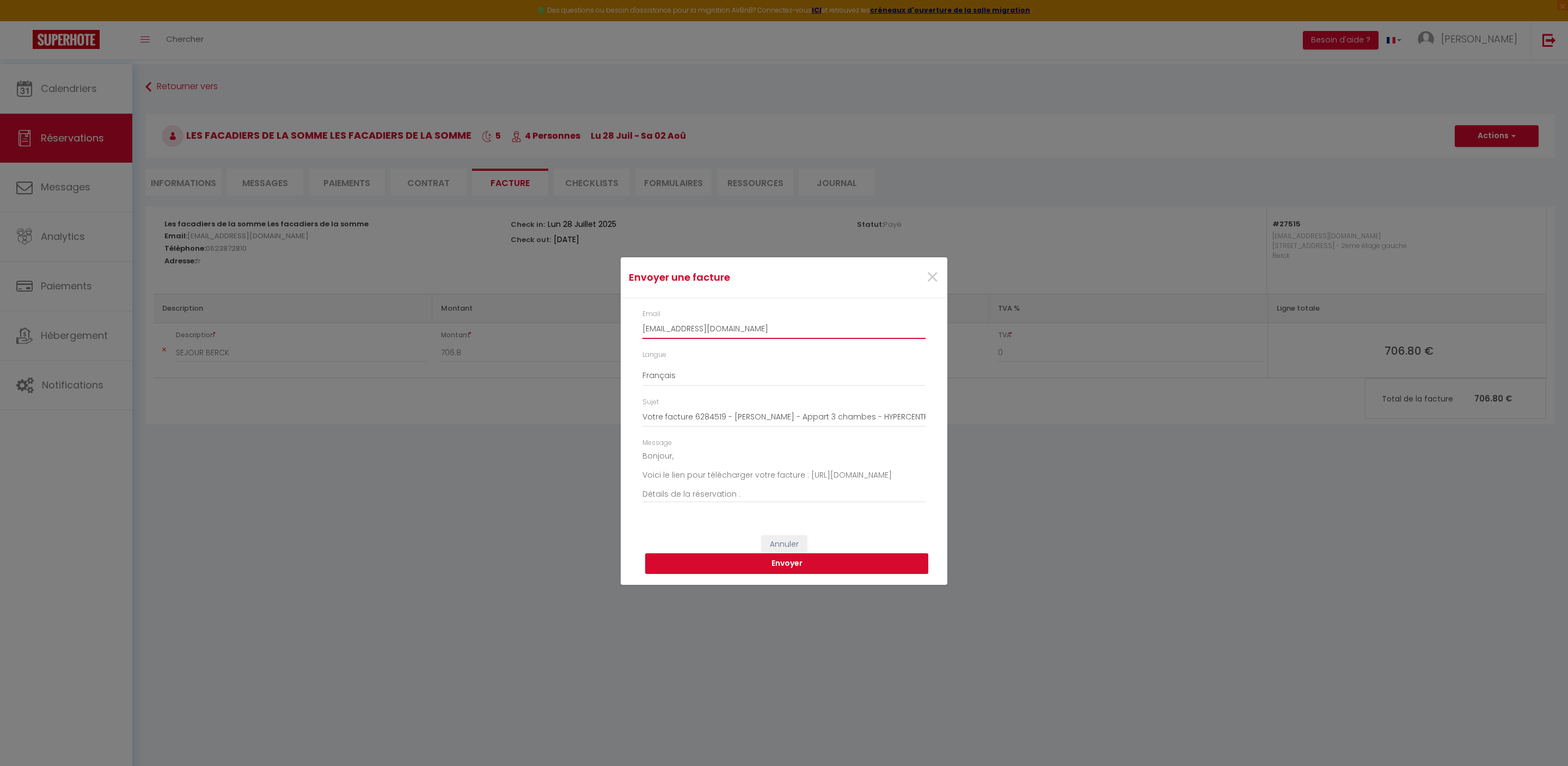
type input "[EMAIL_ADDRESS][DOMAIN_NAME]"
click at [765, 574] on button "Envoyer" at bounding box center [786, 564] width 283 height 21
